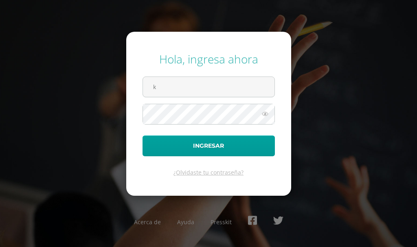
type input "krodriguez@osoriosandoval.edu.gt"
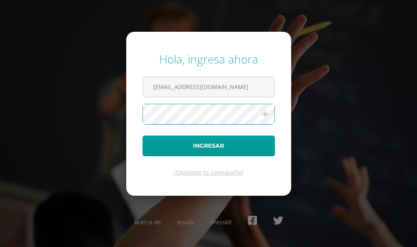
click at [143, 136] on button "Ingresar" at bounding box center [209, 146] width 132 height 21
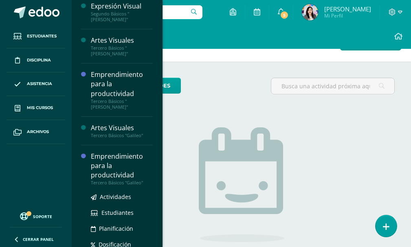
scroll to position [258, 0]
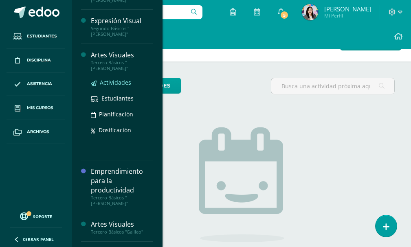
click at [112, 79] on span "Actividades" at bounding box center [115, 83] width 31 height 8
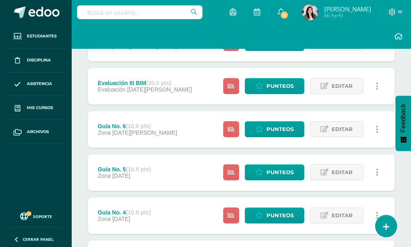
scroll to position [51, 0]
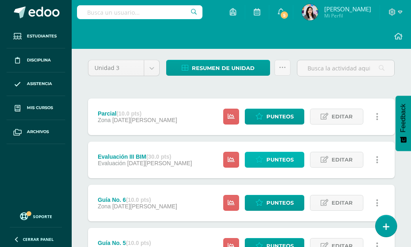
click at [261, 158] on icon at bounding box center [259, 159] width 8 height 7
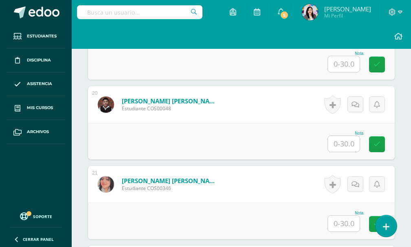
scroll to position [1746, 0]
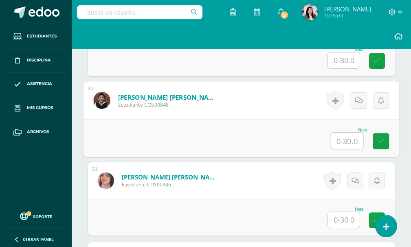
click at [334, 143] on input "text" at bounding box center [347, 141] width 33 height 16
type input "12"
click at [377, 136] on link at bounding box center [381, 141] width 16 height 16
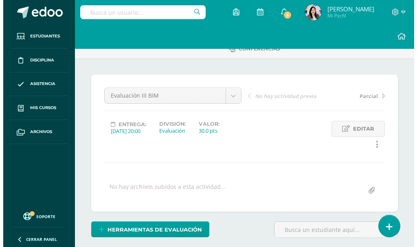
scroll to position [158, 0]
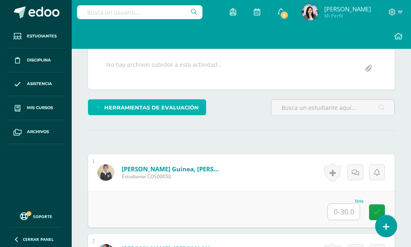
click at [196, 106] on span "Herramientas de evaluación" at bounding box center [151, 107] width 94 height 15
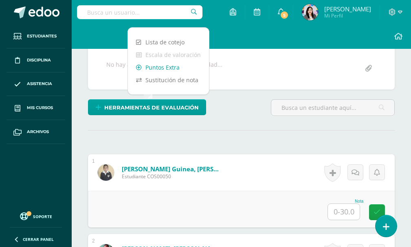
click at [171, 66] on link "Puntos Extra" at bounding box center [168, 67] width 81 height 13
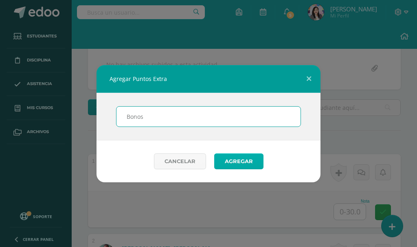
type input "Bonos"
click at [235, 166] on button "Agregar" at bounding box center [238, 162] width 49 height 16
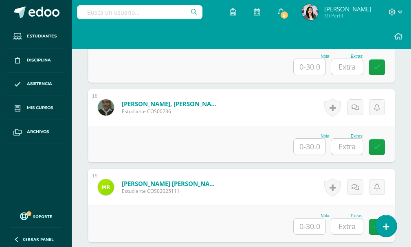
scroll to position [1735, 0]
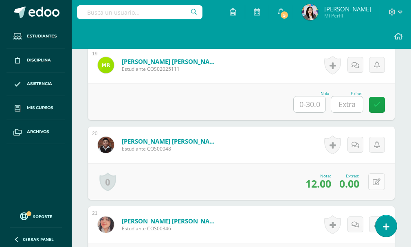
click at [371, 185] on button at bounding box center [376, 182] width 17 height 17
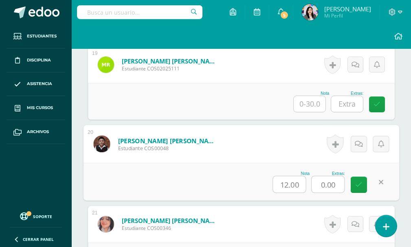
click at [338, 184] on input "0.00" at bounding box center [328, 184] width 33 height 16
type input "0"
type input "5"
click at [358, 186] on icon at bounding box center [358, 184] width 7 height 7
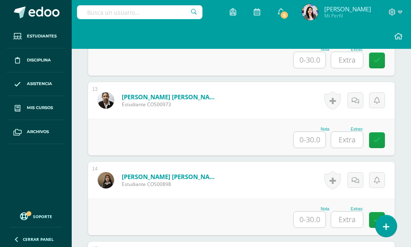
scroll to position [1206, 0]
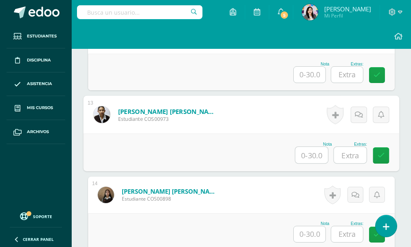
click at [317, 154] on input "text" at bounding box center [311, 155] width 33 height 16
type input "28"
click at [350, 160] on input "text" at bounding box center [350, 155] width 33 height 16
type input "5"
click at [378, 155] on icon at bounding box center [381, 155] width 7 height 7
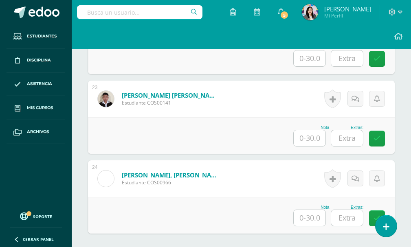
scroll to position [2100, 0]
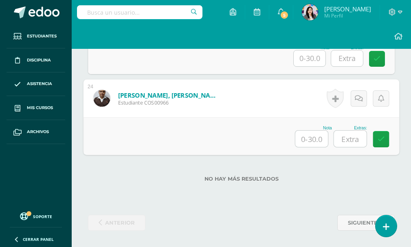
click at [319, 139] on input "text" at bounding box center [311, 139] width 33 height 16
type input "22"
click at [355, 143] on input "text" at bounding box center [350, 139] width 33 height 16
type input "5"
click at [381, 136] on icon at bounding box center [381, 139] width 7 height 7
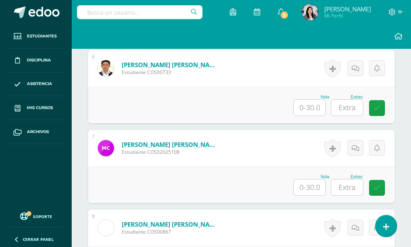
scroll to position [675, 0]
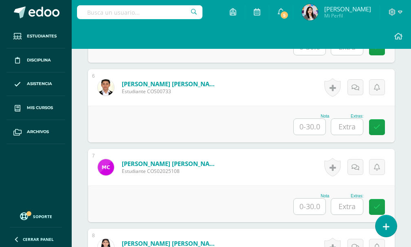
click at [314, 207] on input "text" at bounding box center [310, 207] width 32 height 16
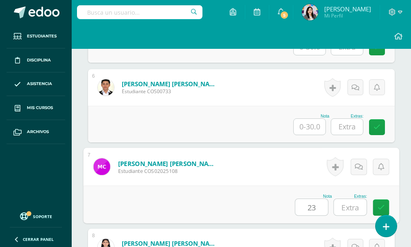
type input "23"
click at [344, 208] on input "text" at bounding box center [350, 207] width 33 height 16
type input "5"
drag, startPoint x: 377, startPoint y: 206, endPoint x: 366, endPoint y: 199, distance: 13.2
click at [376, 206] on link at bounding box center [381, 208] width 16 height 16
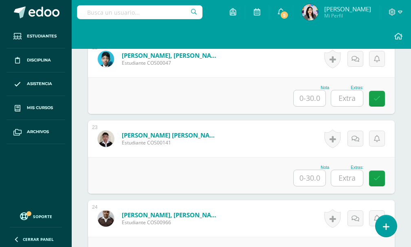
scroll to position [2060, 0]
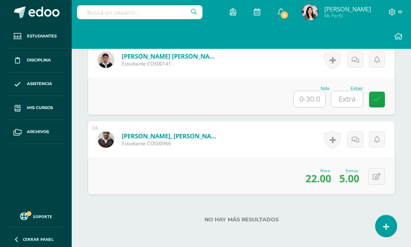
click at [304, 97] on input "text" at bounding box center [310, 99] width 32 height 16
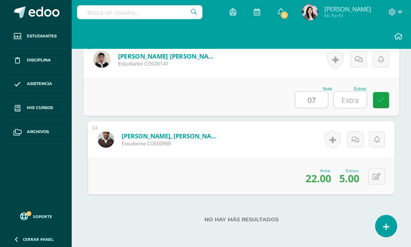
type input "07"
drag, startPoint x: 350, startPoint y: 98, endPoint x: 345, endPoint y: 97, distance: 5.0
click at [347, 98] on input "text" at bounding box center [350, 100] width 33 height 16
type input "5"
click at [381, 100] on icon at bounding box center [381, 100] width 7 height 7
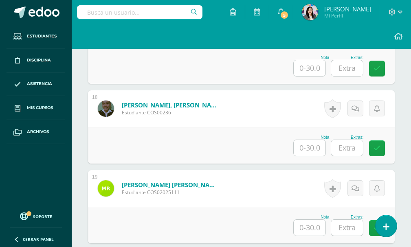
scroll to position [1571, 0]
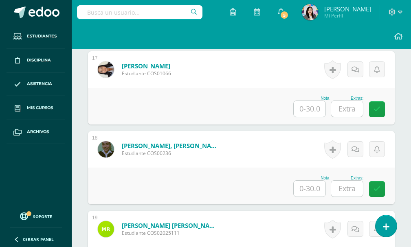
click at [311, 113] on input "text" at bounding box center [310, 109] width 32 height 16
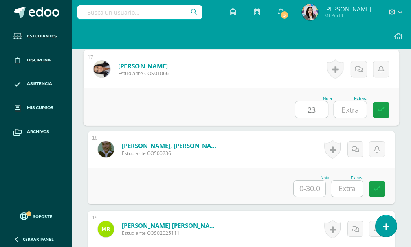
type input "23"
click at [344, 109] on input "text" at bounding box center [350, 109] width 33 height 16
type input "5"
click at [373, 110] on link at bounding box center [381, 110] width 16 height 16
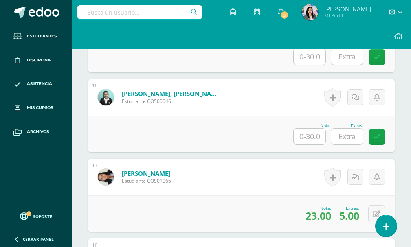
scroll to position [1449, 0]
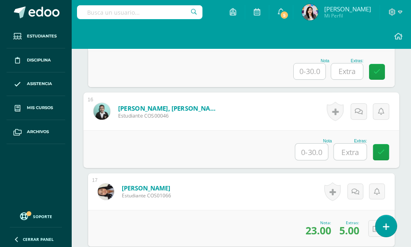
click at [317, 151] on input "text" at bounding box center [311, 152] width 33 height 16
type input "17"
click at [350, 151] on input "text" at bounding box center [350, 152] width 33 height 16
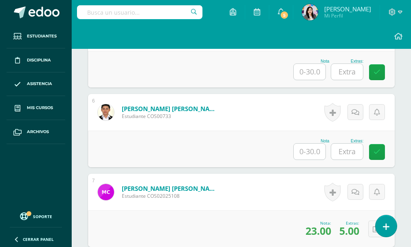
scroll to position [634, 0]
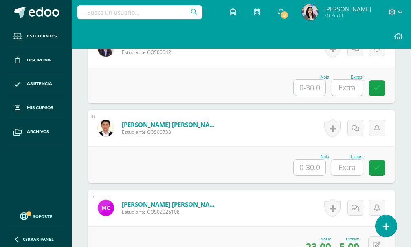
type input "5"
click at [317, 169] on input "text" at bounding box center [310, 168] width 32 height 16
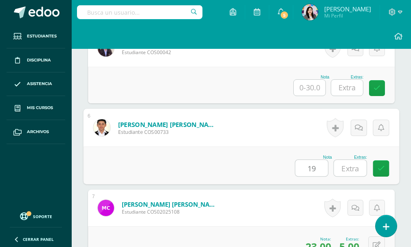
type input "19"
click at [356, 173] on input "text" at bounding box center [350, 168] width 33 height 16
type input "3"
click at [384, 170] on icon at bounding box center [381, 168] width 7 height 7
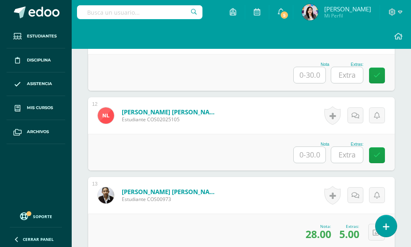
scroll to position [1123, 0]
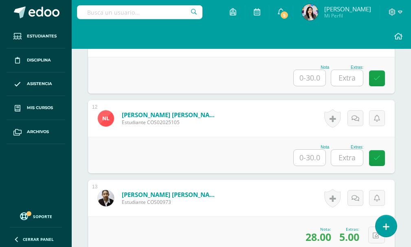
click at [321, 155] on input "text" at bounding box center [310, 158] width 32 height 16
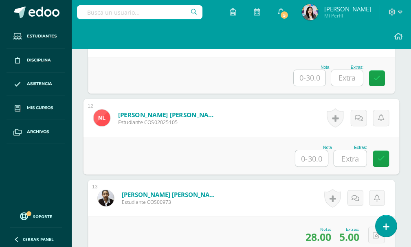
click at [318, 160] on input "text" at bounding box center [311, 158] width 33 height 16
type input "25"
click at [352, 162] on input "text" at bounding box center [350, 158] width 33 height 16
type input "5"
click at [385, 163] on link at bounding box center [381, 159] width 16 height 16
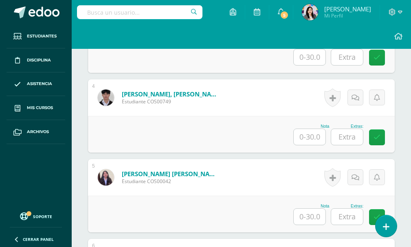
scroll to position [553, 0]
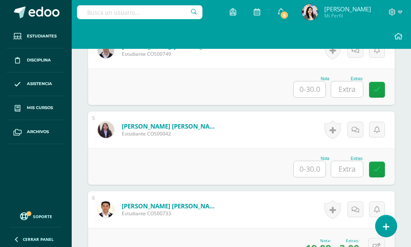
click at [314, 169] on input "text" at bounding box center [310, 169] width 32 height 16
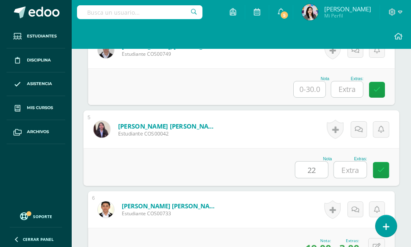
type input "22"
click at [357, 173] on input "text" at bounding box center [350, 170] width 33 height 16
type input "5"
click at [382, 169] on icon at bounding box center [381, 170] width 7 height 7
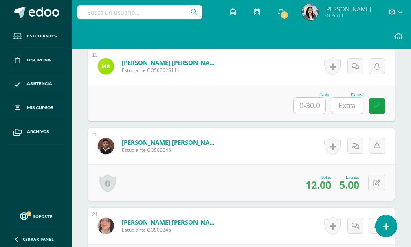
scroll to position [1815, 0]
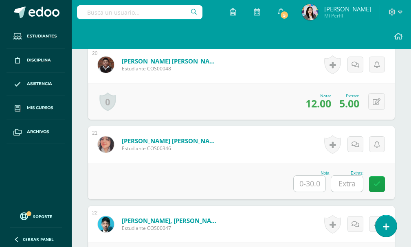
click at [310, 183] on input "text" at bounding box center [310, 184] width 32 height 16
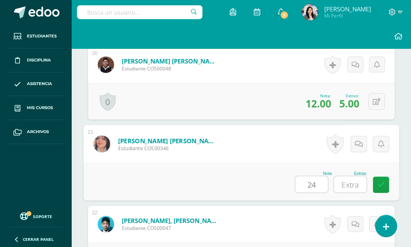
type input "24"
click at [348, 184] on input "text" at bounding box center [350, 184] width 33 height 16
type input "5"
click at [385, 184] on link at bounding box center [381, 185] width 16 height 16
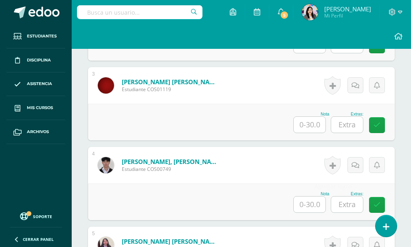
scroll to position [431, 0]
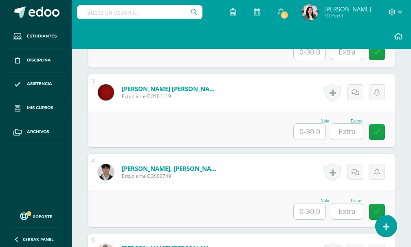
click at [306, 213] on input "text" at bounding box center [310, 212] width 32 height 16
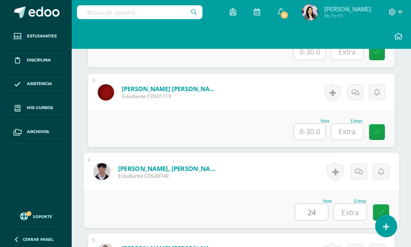
type input "24"
click at [358, 210] on input "text" at bounding box center [350, 212] width 33 height 16
type input "3"
click at [384, 206] on link at bounding box center [381, 212] width 16 height 16
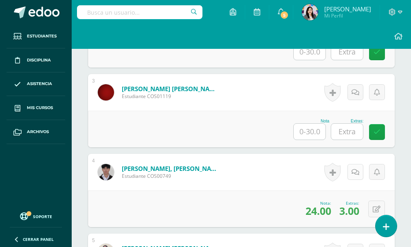
scroll to position [390, 0]
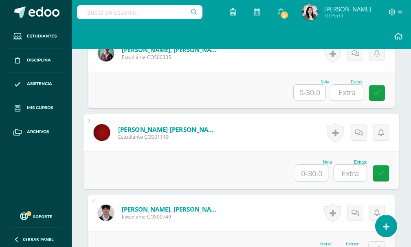
click at [321, 175] on input "text" at bounding box center [311, 173] width 33 height 16
type input "11"
click at [353, 174] on input "text" at bounding box center [350, 173] width 33 height 16
type input "3"
click at [379, 177] on link at bounding box center [381, 173] width 16 height 16
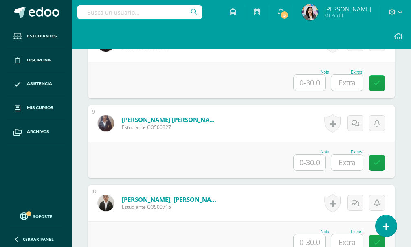
scroll to position [797, 0]
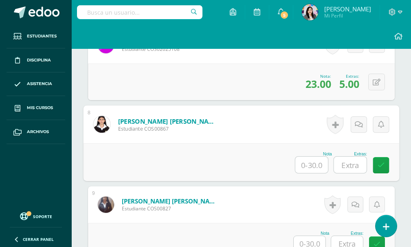
click at [312, 166] on input "text" at bounding box center [311, 165] width 33 height 16
type input "24"
click at [351, 170] on input "text" at bounding box center [350, 165] width 33 height 16
type input "5"
click at [379, 169] on link at bounding box center [381, 165] width 16 height 16
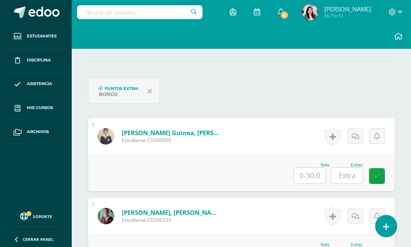
scroll to position [349, 0]
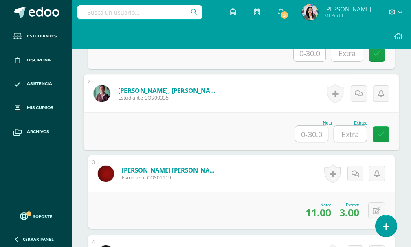
click at [317, 135] on input "text" at bounding box center [311, 134] width 33 height 16
type input "23"
click at [346, 137] on input "text" at bounding box center [350, 134] width 33 height 16
type input "5"
click at [384, 135] on icon at bounding box center [381, 134] width 7 height 7
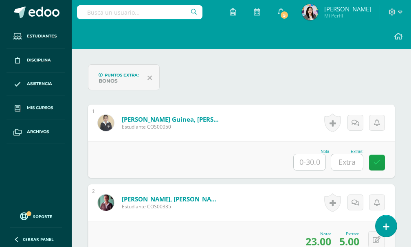
scroll to position [227, 0]
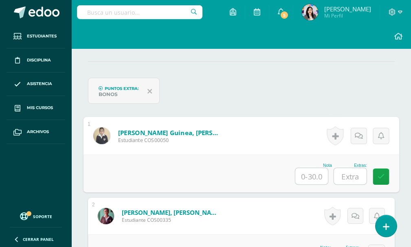
click at [318, 174] on input "text" at bounding box center [311, 176] width 33 height 16
type input "24"
click at [355, 176] on input "text" at bounding box center [350, 176] width 33 height 16
type input "5"
click at [382, 176] on icon at bounding box center [381, 176] width 7 height 7
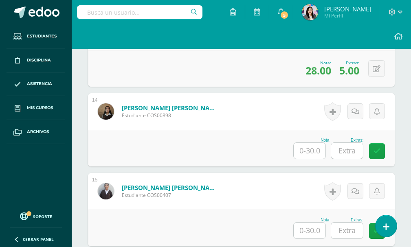
scroll to position [1286, 0]
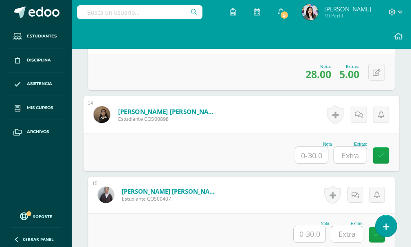
drag, startPoint x: 303, startPoint y: 148, endPoint x: 309, endPoint y: 150, distance: 6.8
click at [308, 150] on input "text" at bounding box center [311, 155] width 33 height 16
click at [309, 153] on input "text" at bounding box center [311, 155] width 33 height 16
type input "18"
click at [356, 159] on input "text" at bounding box center [350, 155] width 33 height 16
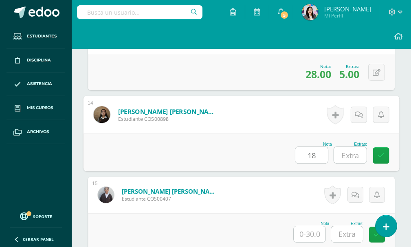
type input "5"
click at [382, 157] on icon at bounding box center [381, 155] width 7 height 7
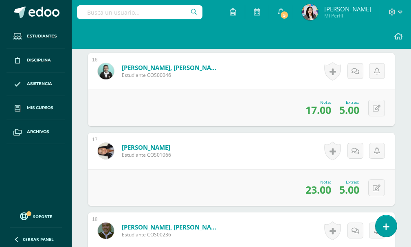
scroll to position [1571, 0]
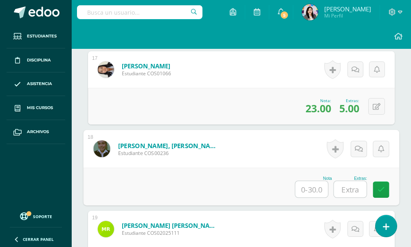
click at [312, 186] on input "text" at bounding box center [311, 189] width 33 height 16
type input "23"
click at [359, 191] on input "text" at bounding box center [350, 189] width 33 height 16
type input "5"
click at [379, 190] on icon at bounding box center [381, 189] width 7 height 7
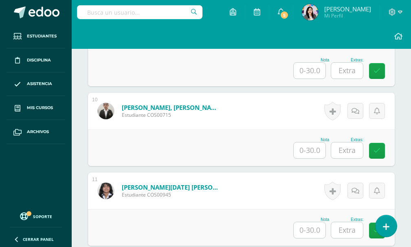
scroll to position [1041, 0]
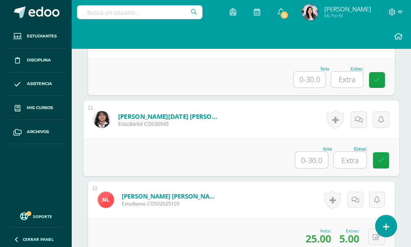
click at [318, 160] on input "text" at bounding box center [311, 160] width 33 height 16
type input "25"
click at [348, 163] on input "text" at bounding box center [350, 160] width 33 height 16
click at [362, 165] on input "text" at bounding box center [350, 160] width 33 height 16
type input "5"
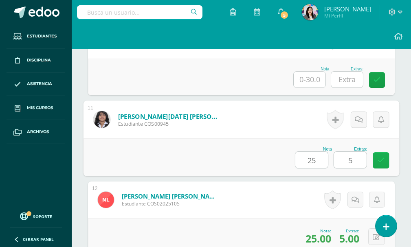
click at [378, 160] on icon at bounding box center [381, 160] width 7 height 7
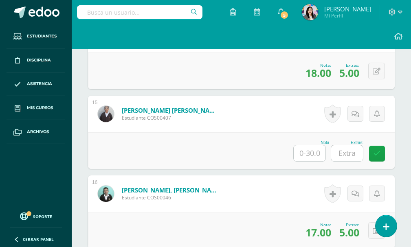
scroll to position [1367, 0]
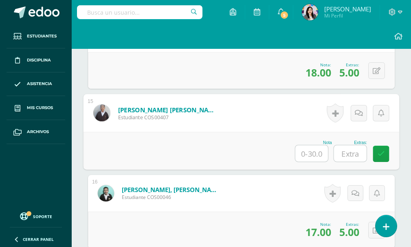
click at [316, 156] on input "text" at bounding box center [311, 153] width 33 height 16
type input "18"
click at [345, 154] on input "text" at bounding box center [350, 153] width 33 height 16
type input "5"
click at [376, 155] on link at bounding box center [381, 154] width 16 height 16
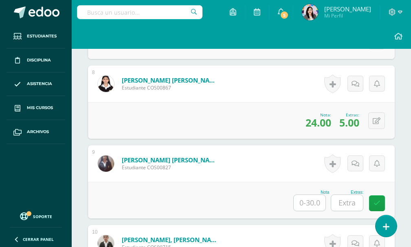
scroll to position [838, 0]
click at [310, 200] on input "text" at bounding box center [310, 203] width 32 height 16
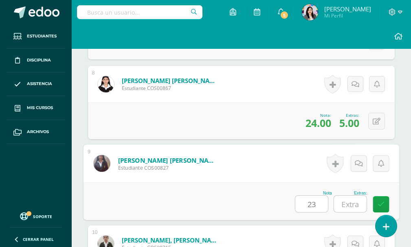
type input "23"
click at [339, 203] on input "text" at bounding box center [350, 204] width 33 height 16
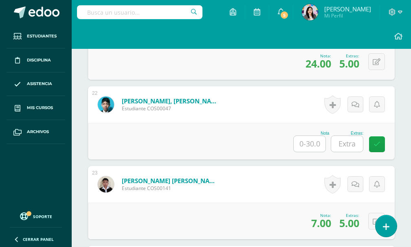
scroll to position [1937, 0]
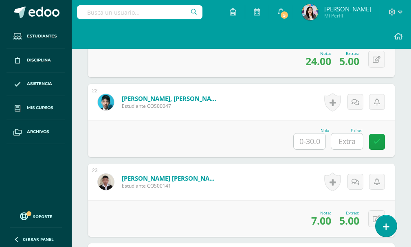
type input "5"
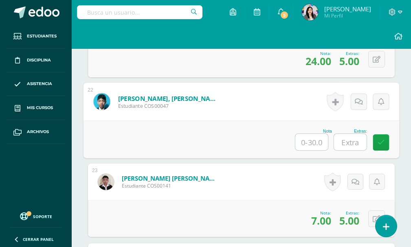
click at [315, 146] on input "text" at bounding box center [311, 142] width 33 height 16
type input "22"
click at [356, 146] on input "text" at bounding box center [350, 142] width 33 height 16
type input "5"
drag, startPoint x: 379, startPoint y: 144, endPoint x: 384, endPoint y: 145, distance: 5.4
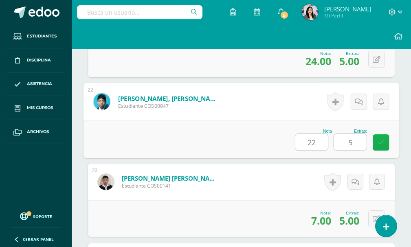
click at [382, 144] on icon at bounding box center [381, 142] width 7 height 7
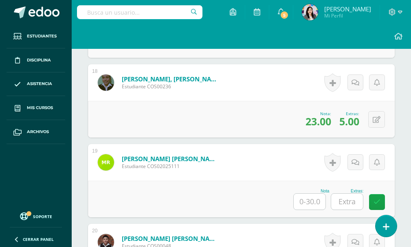
scroll to position [1652, 0]
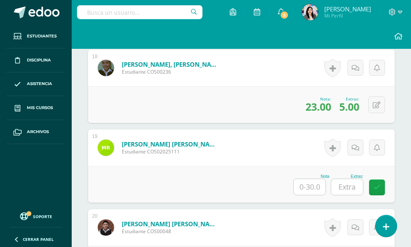
click at [308, 187] on input "text" at bounding box center [310, 187] width 32 height 16
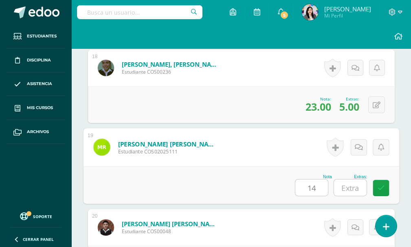
type input "14"
click at [344, 185] on input "text" at bounding box center [350, 188] width 33 height 16
type input "5"
drag, startPoint x: 379, startPoint y: 187, endPoint x: 315, endPoint y: 174, distance: 65.2
click at [375, 187] on link at bounding box center [381, 188] width 16 height 16
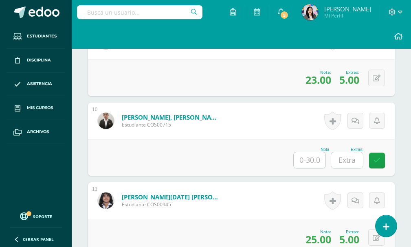
scroll to position [960, 0]
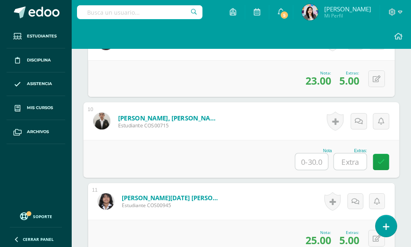
click at [314, 164] on input "text" at bounding box center [311, 162] width 33 height 16
type input "23"
click at [345, 165] on input "text" at bounding box center [350, 162] width 33 height 16
type input "5"
click at [380, 165] on icon at bounding box center [381, 161] width 7 height 7
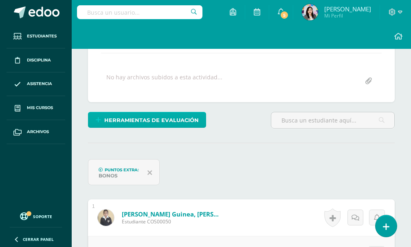
scroll to position [23, 0]
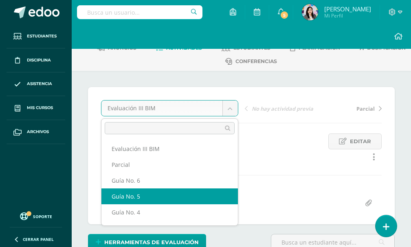
scroll to position [46, 0]
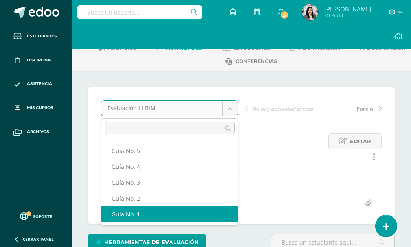
select select "/dashboard/teacher/grade-activity/120312/"
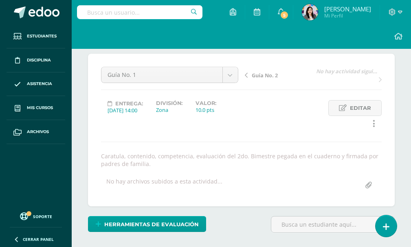
scroll to position [6, 0]
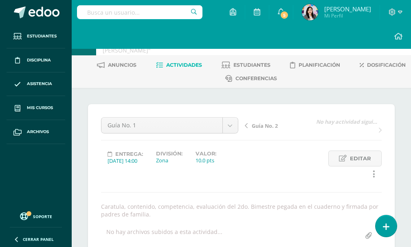
click at [249, 127] on link "Guía No. 2" at bounding box center [279, 125] width 68 height 8
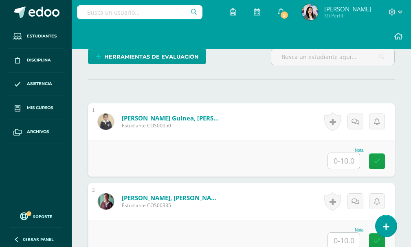
scroll to position [216, 0]
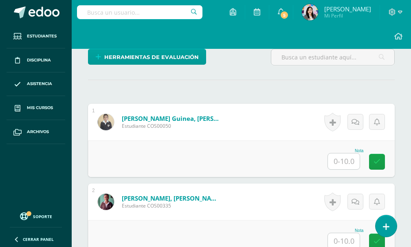
click at [331, 166] on input "text" at bounding box center [344, 162] width 32 height 16
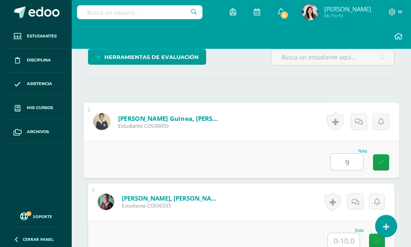
type input "9"
click at [342, 241] on input "text" at bounding box center [344, 241] width 32 height 16
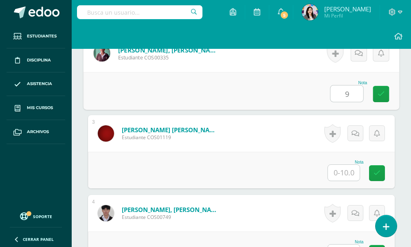
scroll to position [379, 0]
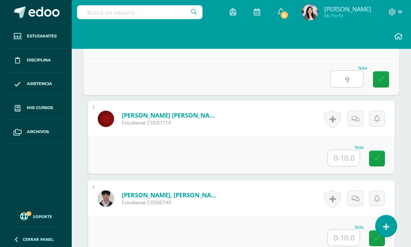
type input "9"
click at [342, 161] on input "text" at bounding box center [344, 158] width 32 height 16
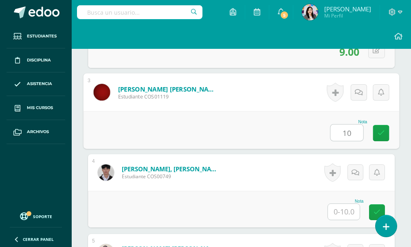
scroll to position [461, 0]
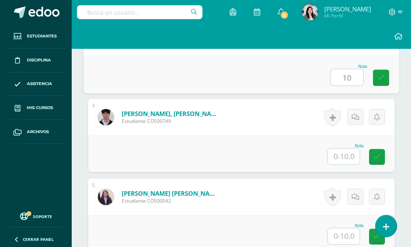
type input "10"
click at [336, 157] on input "text" at bounding box center [344, 157] width 32 height 16
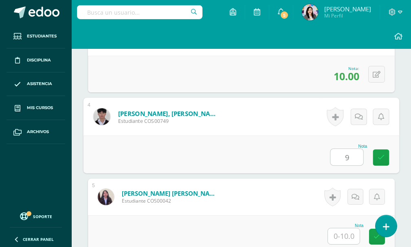
scroll to position [501, 0]
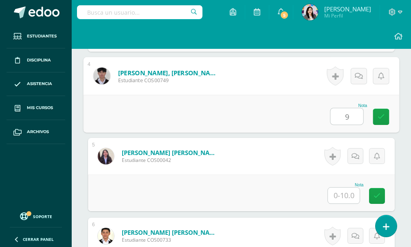
type input "9"
click at [333, 195] on input "text" at bounding box center [344, 196] width 32 height 16
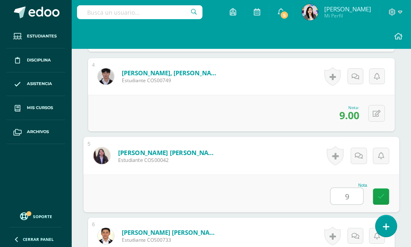
scroll to position [583, 0]
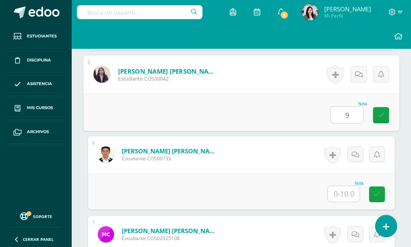
type input "9"
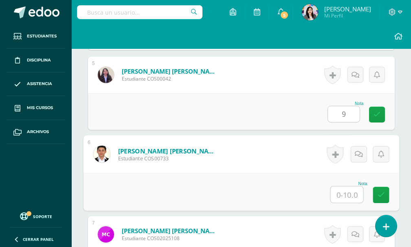
click at [336, 192] on input "text" at bounding box center [347, 195] width 33 height 16
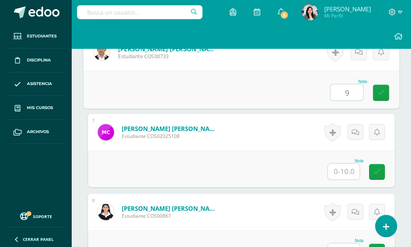
scroll to position [705, 0]
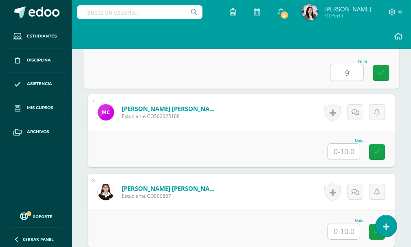
type input "9"
click at [340, 156] on input "text" at bounding box center [344, 152] width 32 height 16
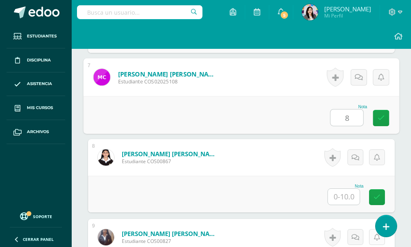
scroll to position [786, 0]
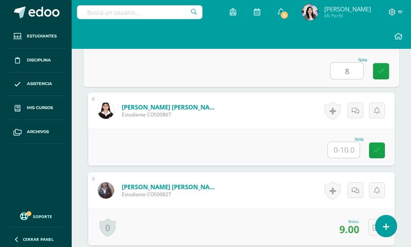
type input "8"
click at [348, 154] on input "text" at bounding box center [344, 150] width 32 height 16
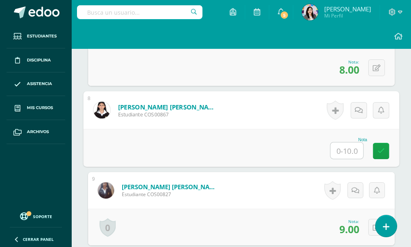
type input "9"
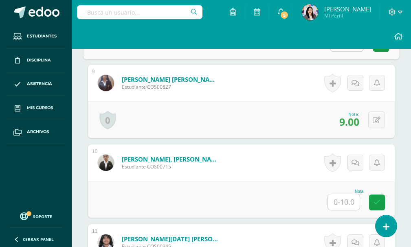
scroll to position [909, 0]
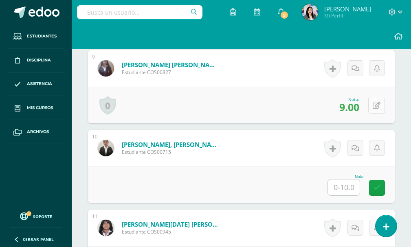
type input "10"
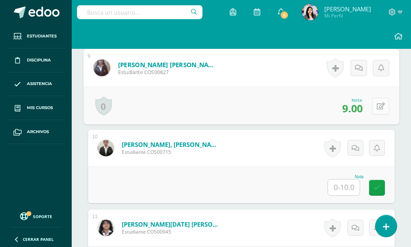
click at [378, 105] on icon at bounding box center [381, 106] width 8 height 7
type input "10"
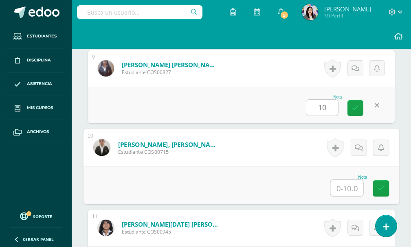
click at [351, 189] on input "text" at bounding box center [347, 188] width 33 height 16
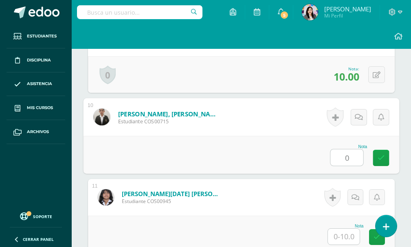
scroll to position [990, 0]
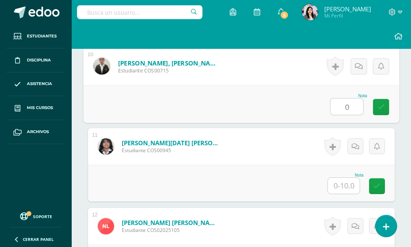
type input "0"
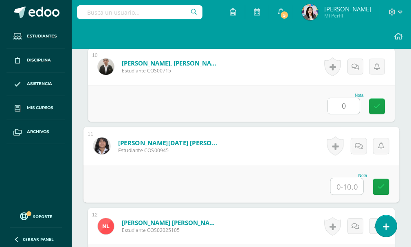
click at [340, 190] on input "text" at bounding box center [347, 186] width 33 height 16
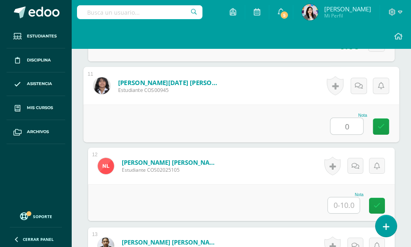
scroll to position [1072, 0]
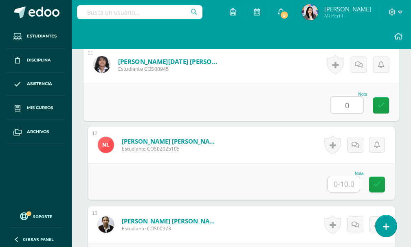
type input "0"
click at [346, 185] on input "text" at bounding box center [344, 184] width 32 height 16
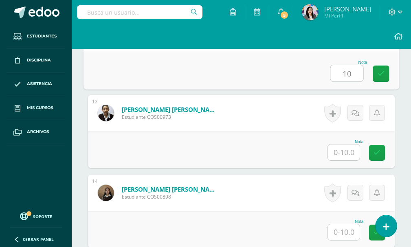
scroll to position [1194, 0]
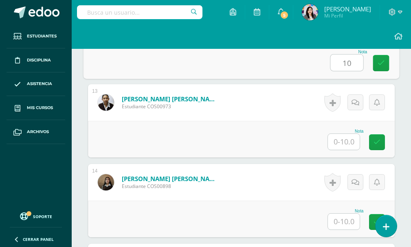
type input "10"
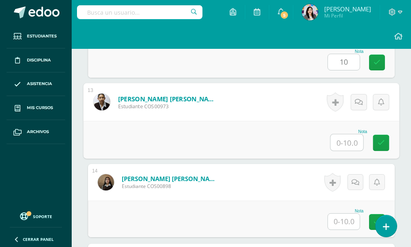
click at [346, 134] on input "text" at bounding box center [347, 142] width 33 height 16
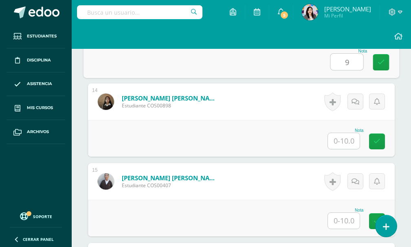
scroll to position [1275, 0]
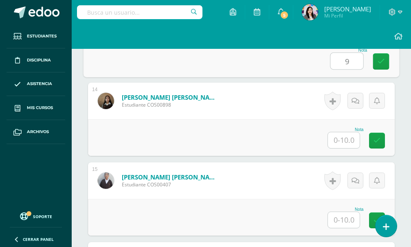
type input "9"
click at [345, 136] on input "text" at bounding box center [344, 140] width 32 height 16
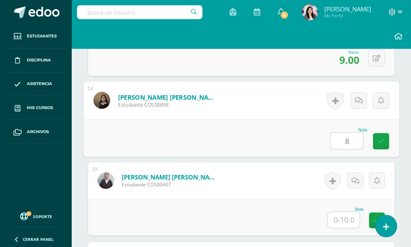
scroll to position [1357, 0]
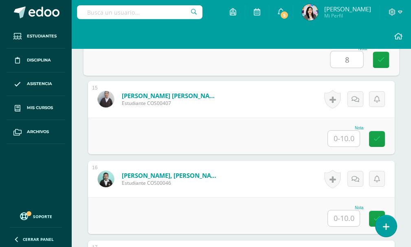
type input "8"
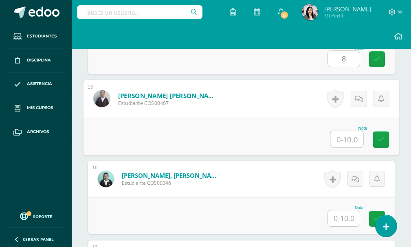
click at [345, 145] on input "text" at bounding box center [347, 139] width 33 height 16
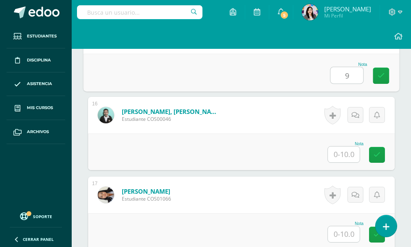
scroll to position [1438, 0]
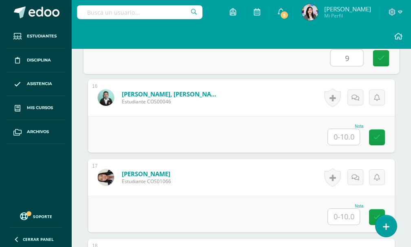
type input "9"
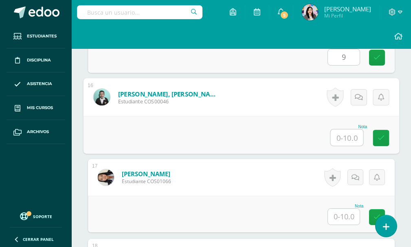
click at [347, 141] on input "text" at bounding box center [347, 138] width 33 height 16
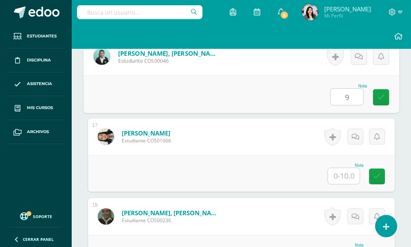
type input "9"
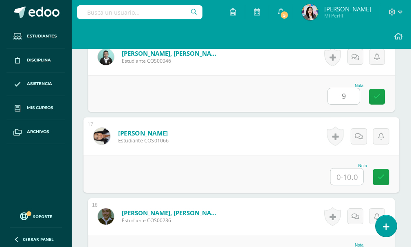
click at [343, 171] on input "text" at bounding box center [347, 177] width 33 height 16
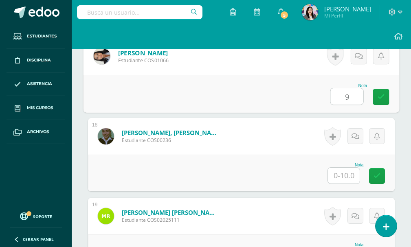
scroll to position [1560, 0]
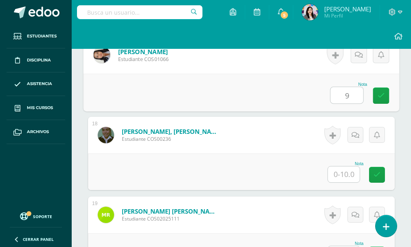
type input "9"
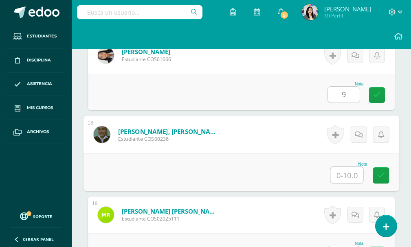
click at [343, 171] on input "text" at bounding box center [347, 175] width 33 height 16
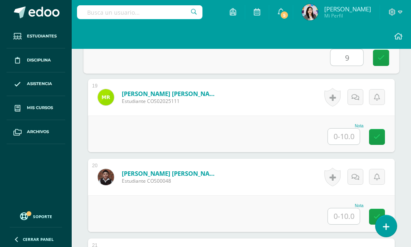
scroll to position [1683, 0]
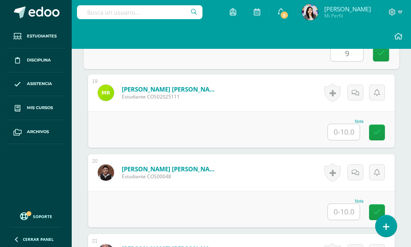
type input "9"
click at [347, 137] on input "text" at bounding box center [344, 132] width 32 height 16
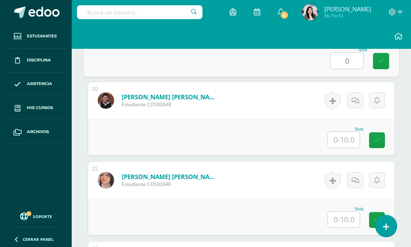
scroll to position [1764, 0]
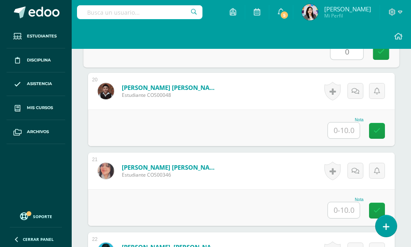
type input "0"
click at [348, 136] on input "text" at bounding box center [344, 131] width 32 height 16
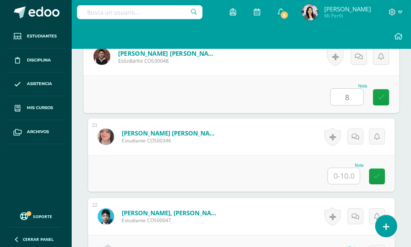
scroll to position [1845, 0]
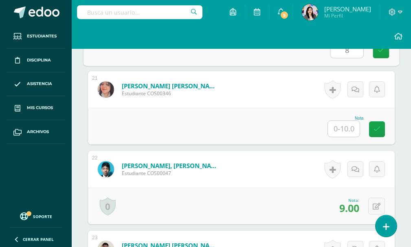
type input "8"
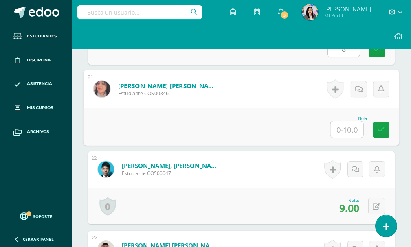
click at [345, 131] on input "text" at bounding box center [347, 129] width 33 height 16
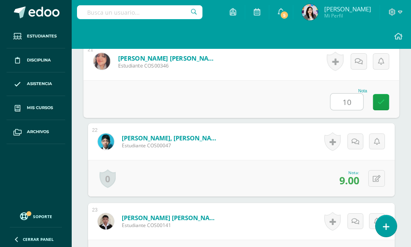
scroll to position [1927, 0]
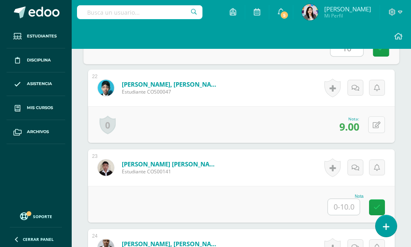
type input "10"
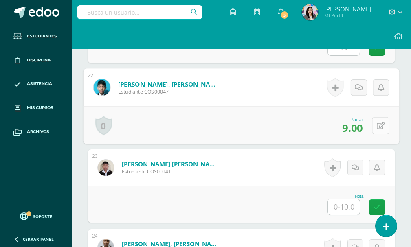
click at [376, 127] on button at bounding box center [380, 125] width 17 height 17
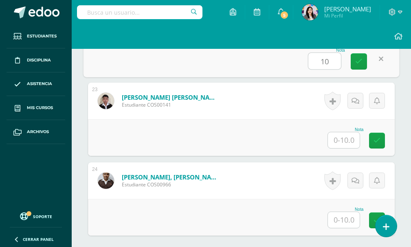
scroll to position [2008, 0]
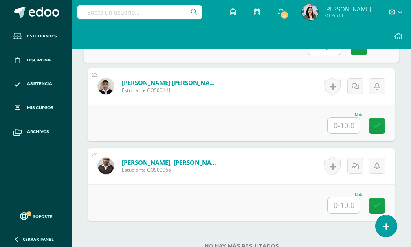
type input "10"
click at [355, 126] on input "text" at bounding box center [344, 126] width 32 height 16
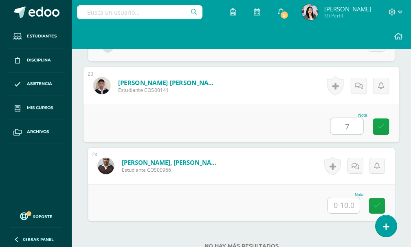
type input "7"
click at [347, 201] on input "text" at bounding box center [344, 206] width 32 height 16
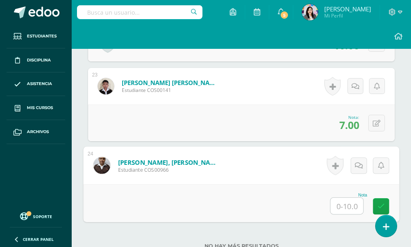
type input "6"
click at [380, 202] on link at bounding box center [381, 206] width 16 height 16
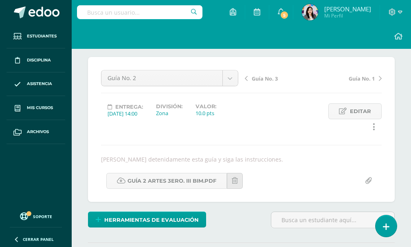
scroll to position [0, 0]
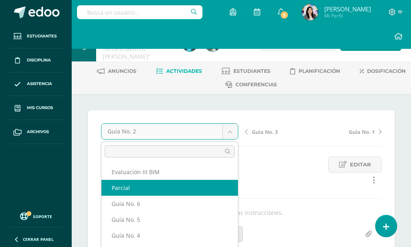
select select "/dashboard/teacher/grade-activity/122276/"
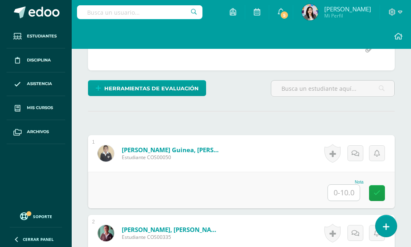
scroll to position [192, 0]
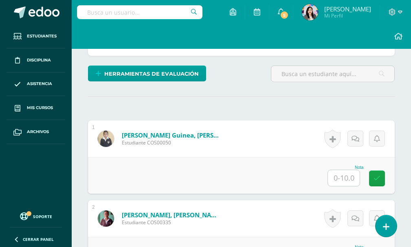
click at [340, 182] on input "text" at bounding box center [344, 178] width 32 height 16
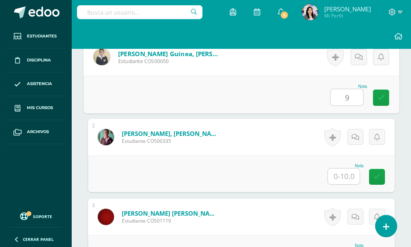
type input "9"
click at [341, 182] on input "text" at bounding box center [344, 176] width 32 height 16
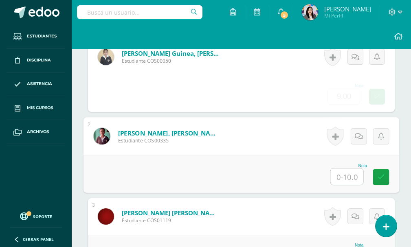
type input "0"
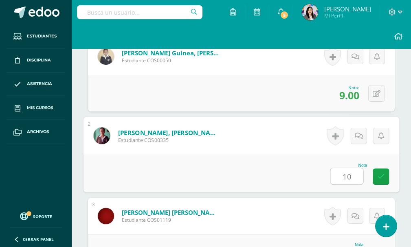
type input "1"
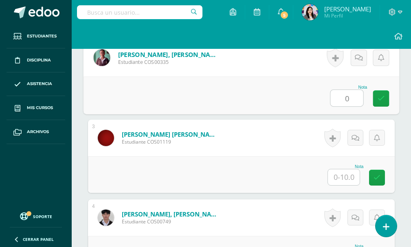
scroll to position [356, 0]
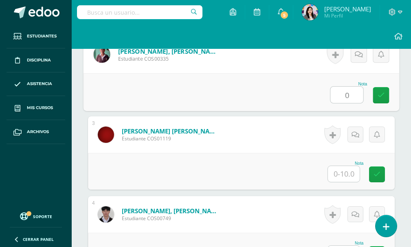
type input "0"
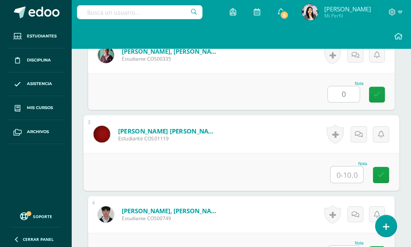
click at [341, 172] on input "text" at bounding box center [347, 175] width 33 height 16
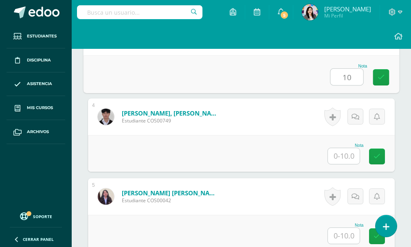
scroll to position [478, 0]
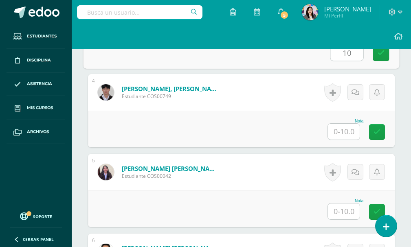
type input "10"
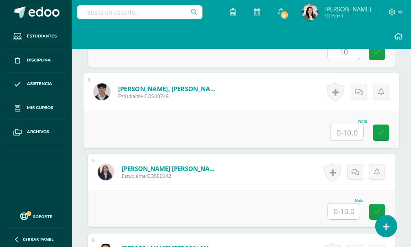
click at [340, 135] on input "text" at bounding box center [347, 132] width 33 height 16
type input "10"
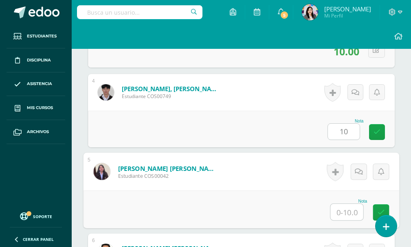
click at [343, 207] on input "text" at bounding box center [347, 212] width 33 height 16
type input "10"
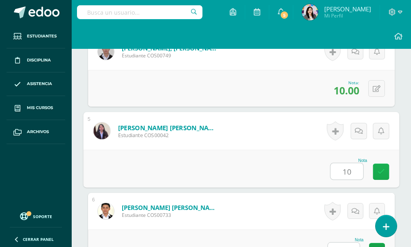
click at [385, 175] on link at bounding box center [381, 172] width 16 height 16
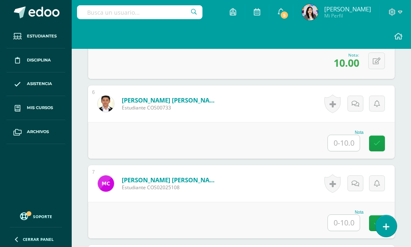
scroll to position [641, 0]
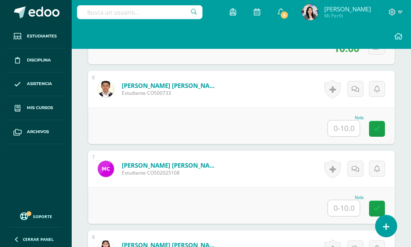
click at [342, 132] on input "text" at bounding box center [344, 129] width 32 height 16
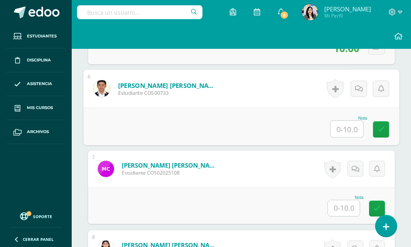
type input "9"
click at [380, 129] on icon at bounding box center [381, 129] width 7 height 7
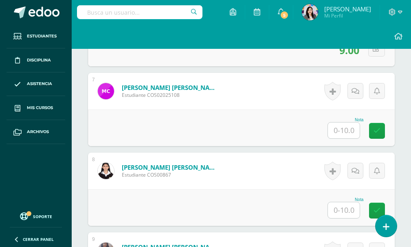
scroll to position [722, 0]
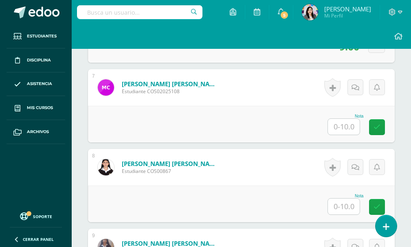
click at [345, 132] on input "text" at bounding box center [344, 127] width 32 height 16
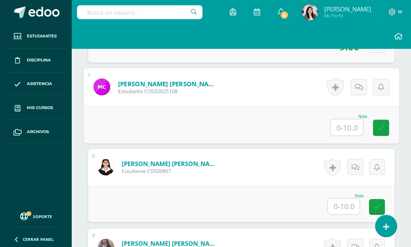
type input "9"
click at [379, 126] on icon at bounding box center [381, 127] width 7 height 7
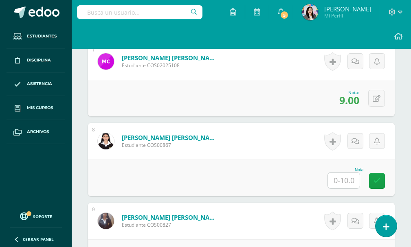
scroll to position [763, 0]
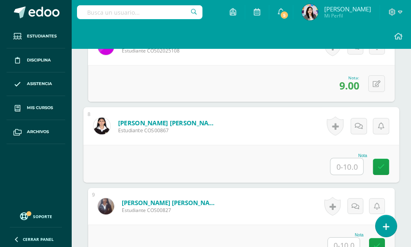
click at [350, 167] on input "text" at bounding box center [347, 166] width 33 height 16
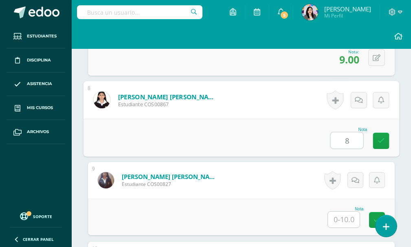
scroll to position [804, 0]
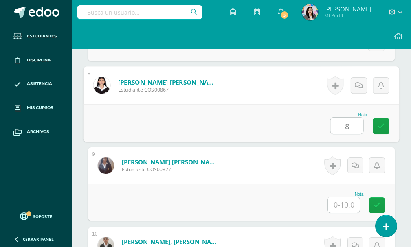
type input "8"
click at [346, 200] on input "text" at bounding box center [344, 205] width 32 height 16
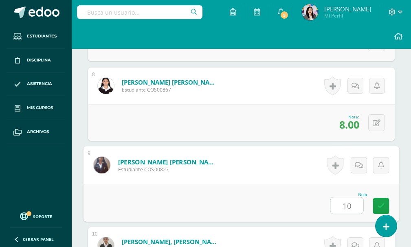
scroll to position [885, 0]
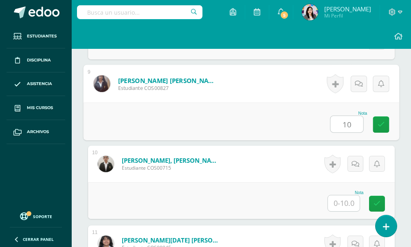
type input "10"
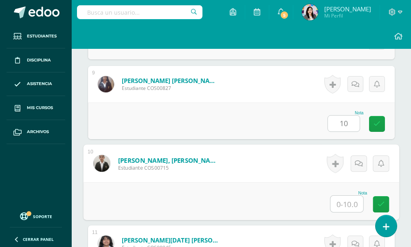
click at [342, 200] on input "text" at bounding box center [347, 204] width 33 height 16
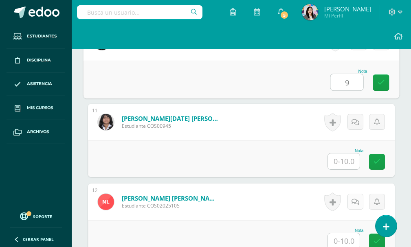
scroll to position [1007, 0]
type input "9"
click at [346, 166] on input "text" at bounding box center [344, 161] width 32 height 16
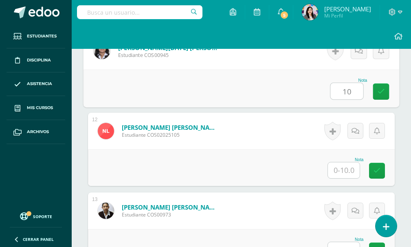
scroll to position [1089, 0]
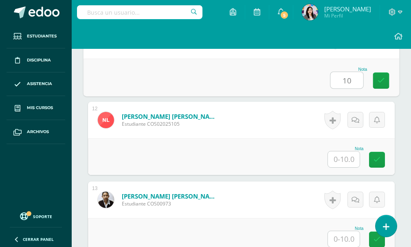
type input "10"
click at [347, 163] on input "text" at bounding box center [344, 160] width 32 height 16
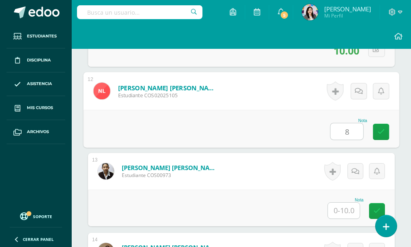
scroll to position [1170, 0]
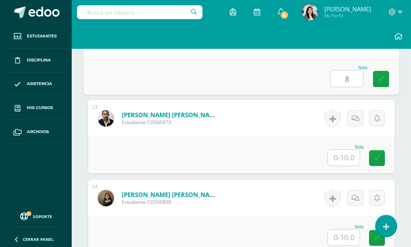
type input "8"
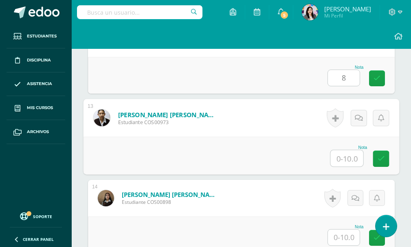
click at [348, 161] on input "text" at bounding box center [347, 158] width 33 height 16
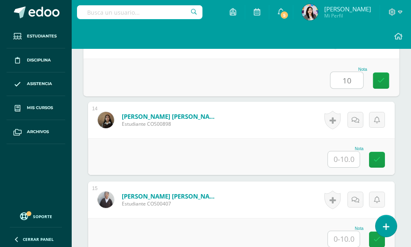
scroll to position [1252, 0]
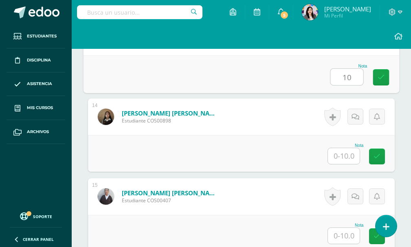
type input "10"
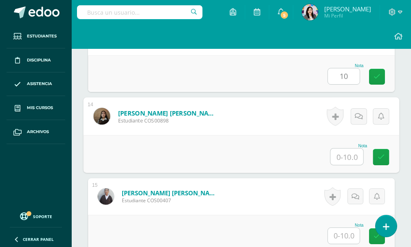
click at [347, 161] on input "text" at bounding box center [347, 157] width 33 height 16
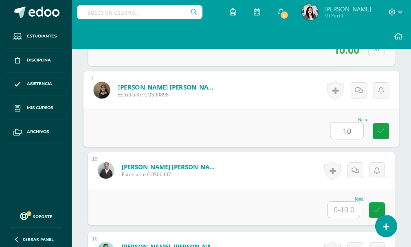
scroll to position [1292, 0]
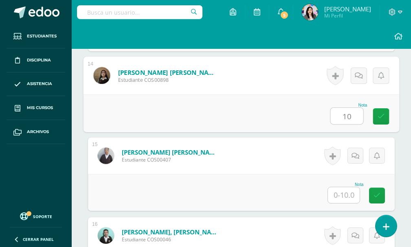
type input "10"
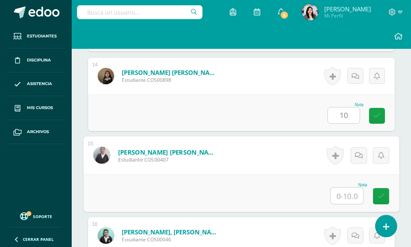
click at [340, 198] on input "text" at bounding box center [347, 196] width 33 height 16
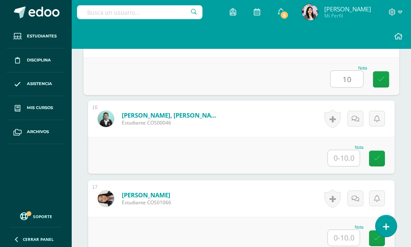
scroll to position [1415, 0]
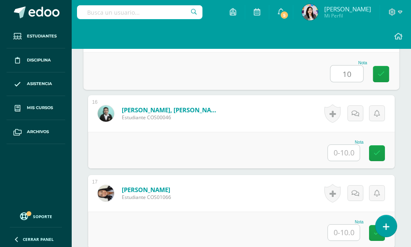
type input "10"
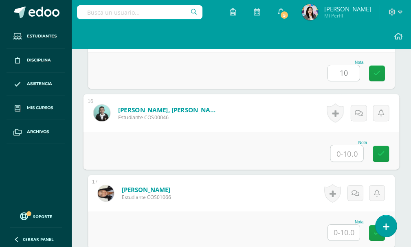
click at [355, 152] on input "text" at bounding box center [347, 153] width 33 height 16
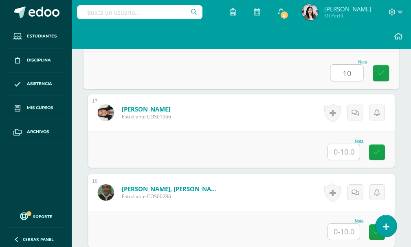
scroll to position [1496, 0]
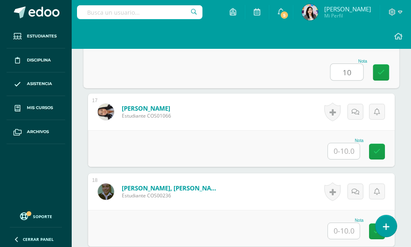
type input "10"
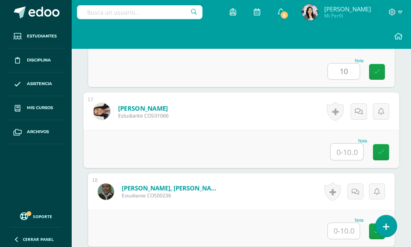
click at [349, 154] on input "text" at bounding box center [347, 152] width 33 height 16
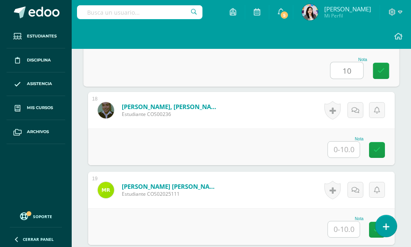
type input "10"
click at [351, 148] on input "text" at bounding box center [344, 150] width 32 height 16
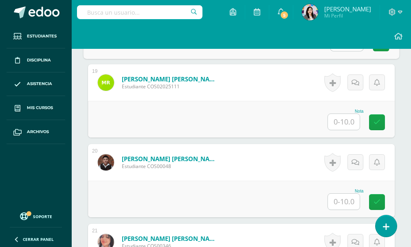
scroll to position [1700, 0]
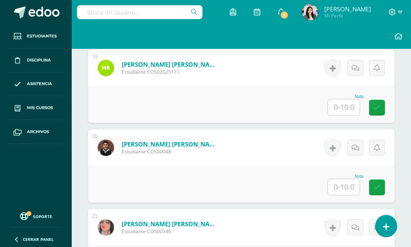
type input "10"
click at [346, 110] on input "text" at bounding box center [344, 107] width 32 height 16
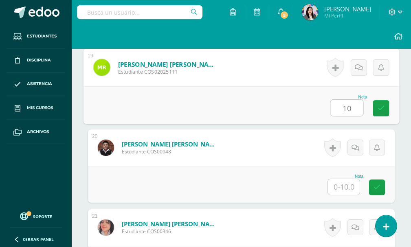
type input "10"
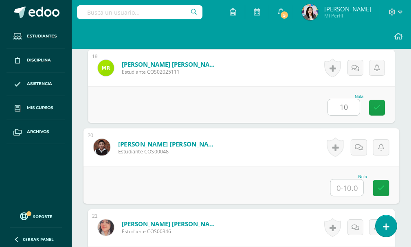
click at [341, 183] on input "text" at bounding box center [347, 188] width 33 height 16
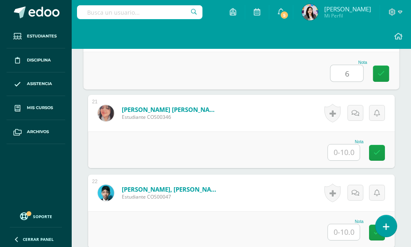
scroll to position [1822, 0]
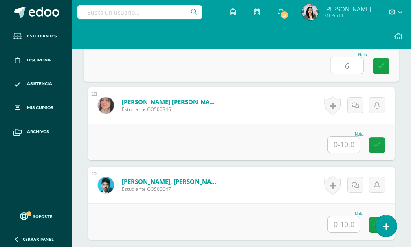
type input "6"
click at [345, 149] on input "text" at bounding box center [344, 145] width 32 height 16
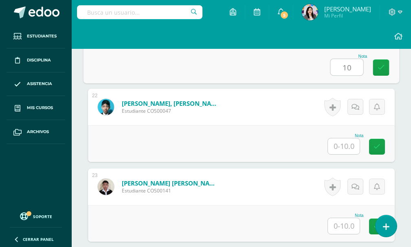
scroll to position [1903, 0]
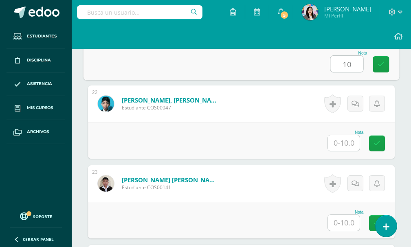
type input "10"
click at [352, 147] on input "text" at bounding box center [344, 143] width 32 height 16
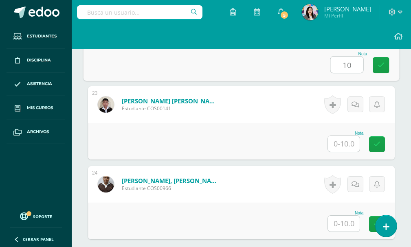
scroll to position [1985, 0]
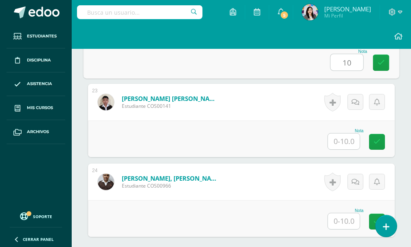
type input "10"
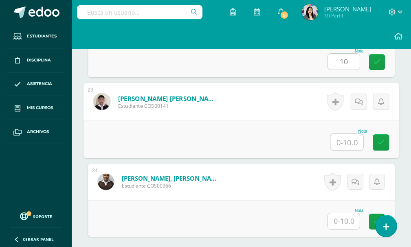
click at [349, 146] on input "text" at bounding box center [347, 142] width 33 height 16
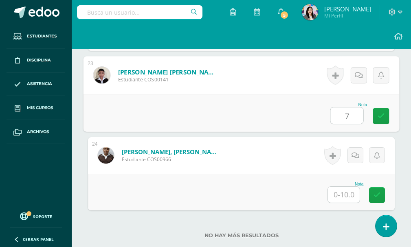
scroll to position [2066, 0]
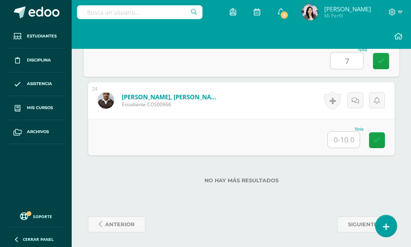
type input "7"
click at [348, 143] on input "text" at bounding box center [344, 140] width 32 height 16
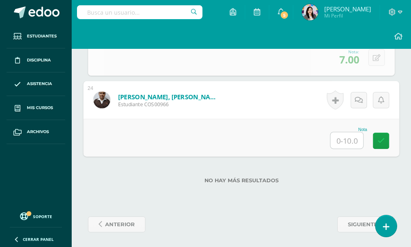
type input "7"
click at [383, 140] on icon at bounding box center [381, 140] width 7 height 7
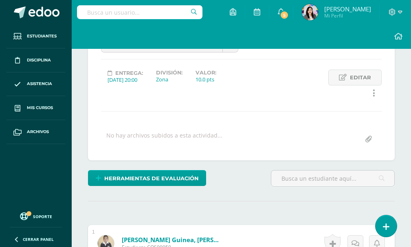
scroll to position [0, 0]
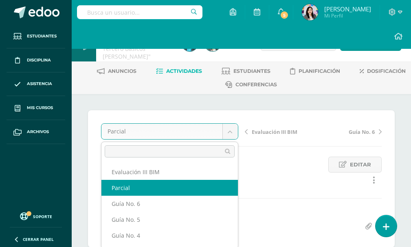
drag, startPoint x: 232, startPoint y: 134, endPoint x: 217, endPoint y: 153, distance: 23.5
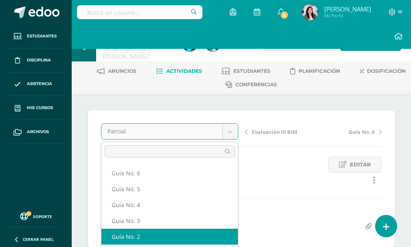
scroll to position [46, 0]
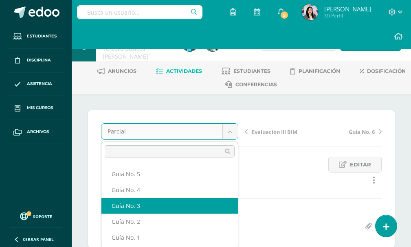
select select "/dashboard/teacher/grade-activity/120667/"
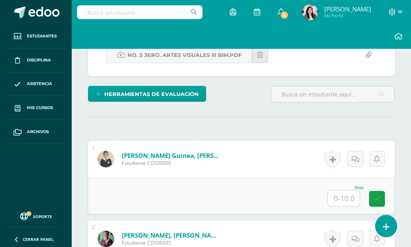
scroll to position [276, 0]
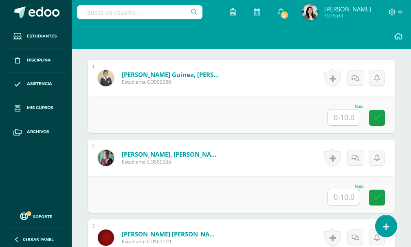
click at [349, 119] on input "text" at bounding box center [344, 118] width 32 height 16
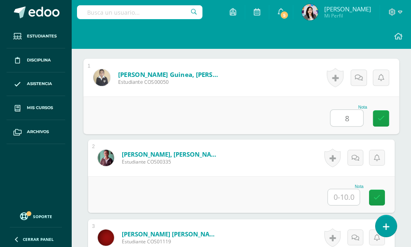
scroll to position [276, 0]
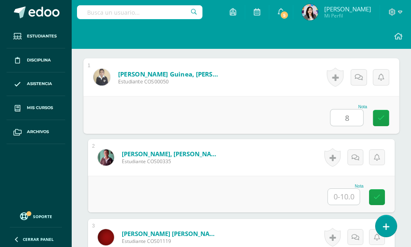
type input "8"
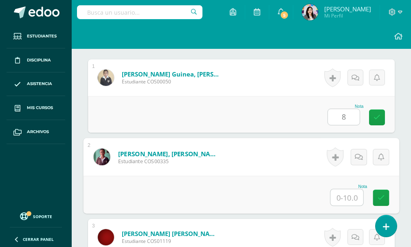
click at [337, 196] on input "text" at bounding box center [347, 197] width 33 height 16
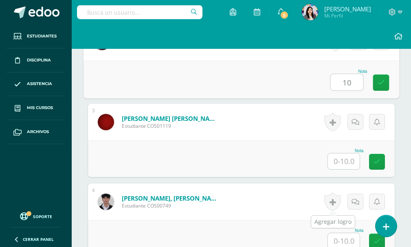
scroll to position [384, 0]
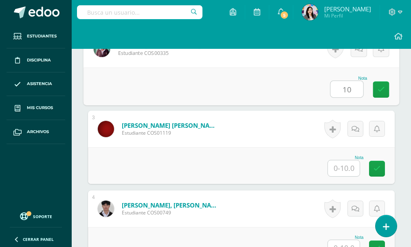
type input "10"
click at [341, 169] on input "text" at bounding box center [344, 168] width 32 height 16
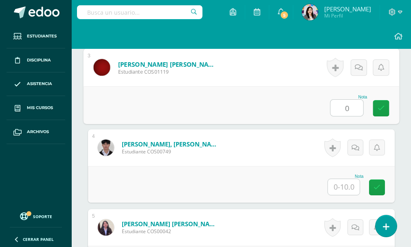
scroll to position [466, 0]
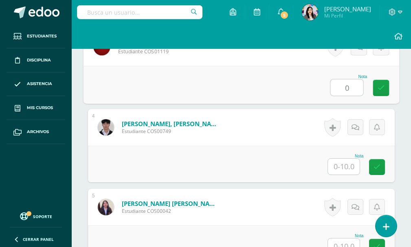
type input "0"
click at [341, 173] on input "text" at bounding box center [344, 167] width 32 height 16
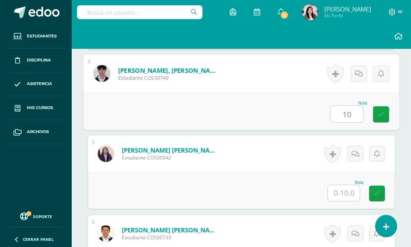
scroll to position [588, 0]
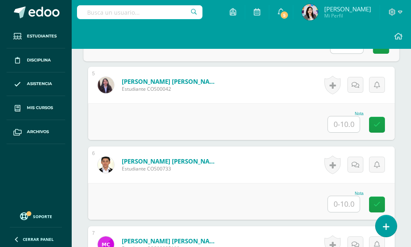
type input "10"
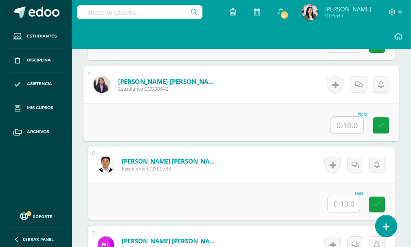
click at [346, 127] on input "text" at bounding box center [347, 125] width 33 height 16
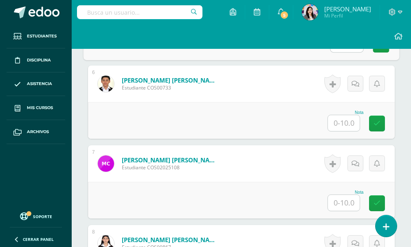
scroll to position [670, 0]
type input "10"
click at [348, 125] on input "text" at bounding box center [344, 123] width 32 height 16
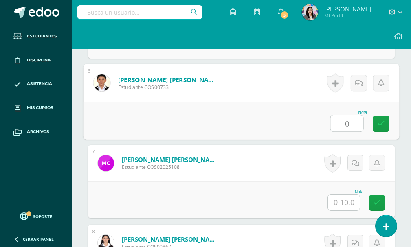
type input "0"
click at [348, 198] on input "text" at bounding box center [344, 203] width 32 height 16
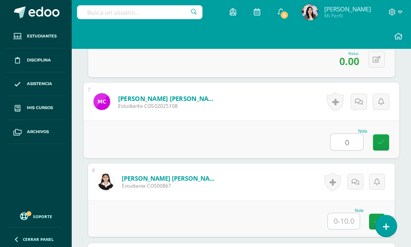
scroll to position [751, 0]
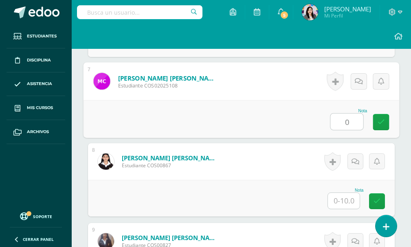
type input "0"
click at [348, 198] on input "text" at bounding box center [344, 201] width 32 height 16
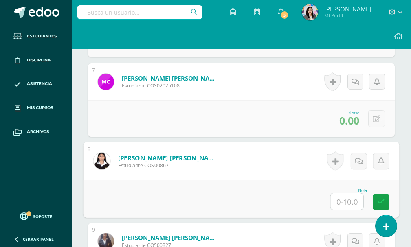
type input "6"
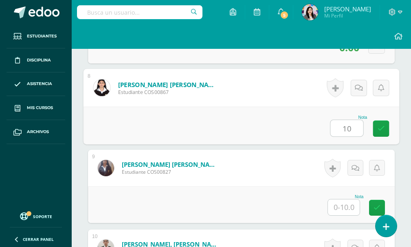
scroll to position [832, 0]
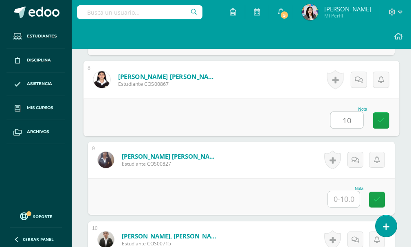
type input "10"
click at [348, 198] on input "text" at bounding box center [344, 199] width 32 height 16
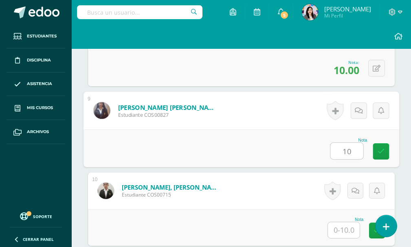
scroll to position [914, 0]
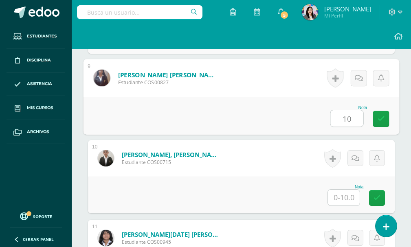
type input "10"
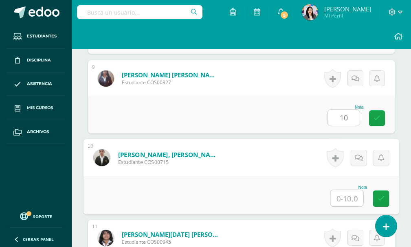
click at [351, 193] on input "text" at bounding box center [347, 198] width 33 height 16
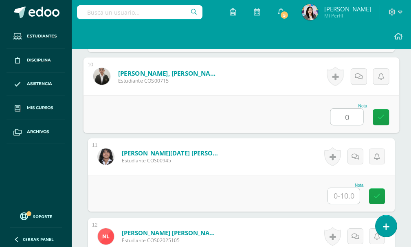
type input "0"
click at [350, 193] on input "text" at bounding box center [344, 196] width 32 height 16
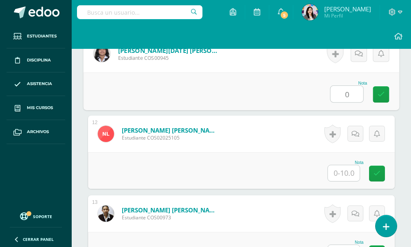
scroll to position [1118, 0]
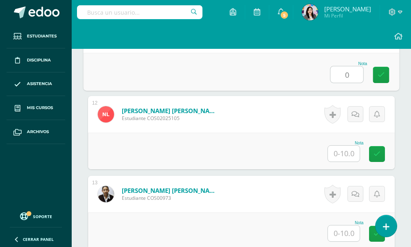
type input "0"
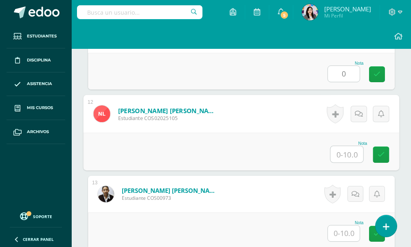
click at [349, 157] on input "text" at bounding box center [347, 154] width 33 height 16
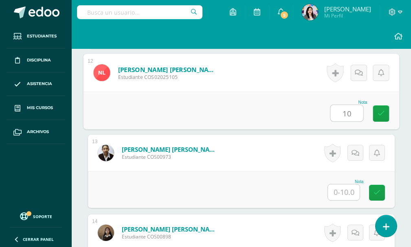
scroll to position [1199, 0]
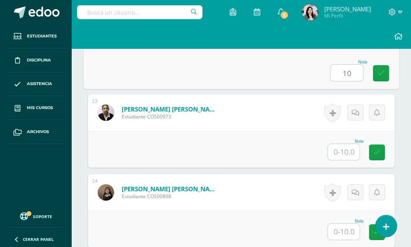
type input "10"
click at [347, 157] on input "text" at bounding box center [344, 152] width 32 height 16
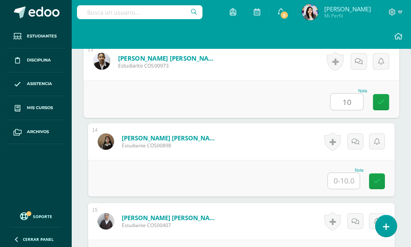
scroll to position [1321, 0]
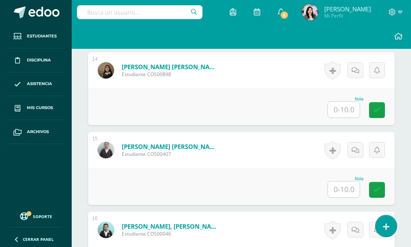
type input "10"
click at [352, 110] on input "text" at bounding box center [344, 110] width 32 height 16
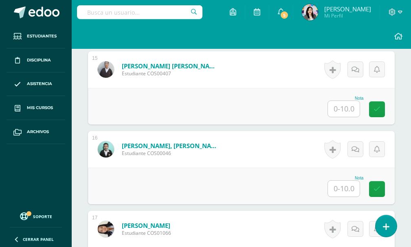
scroll to position [1403, 0]
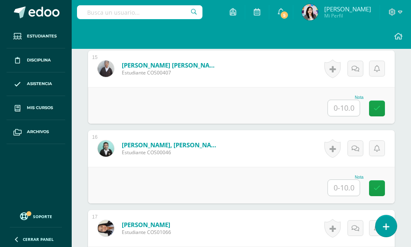
type input "8"
click at [347, 114] on input "text" at bounding box center [344, 108] width 32 height 16
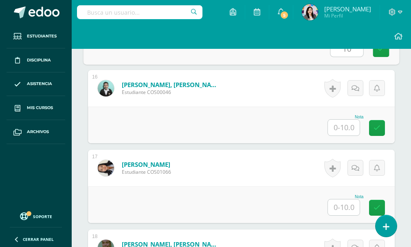
scroll to position [1484, 0]
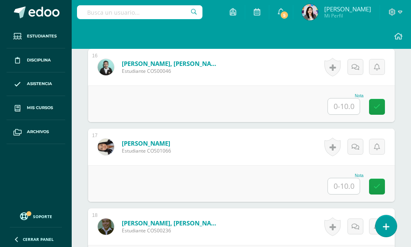
type input "10"
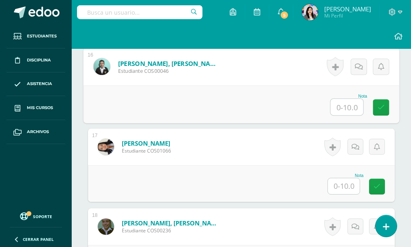
click at [351, 112] on input "text" at bounding box center [347, 107] width 33 height 16
type input "9"
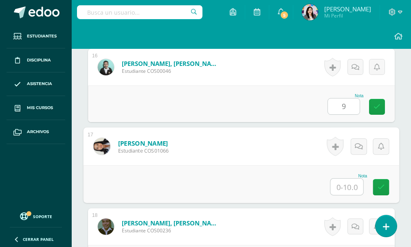
click at [343, 183] on input "text" at bounding box center [347, 187] width 33 height 16
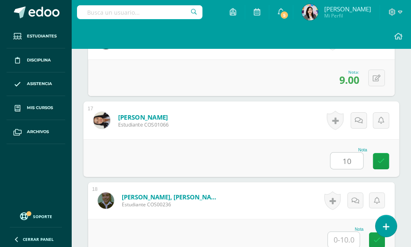
scroll to position [1525, 0]
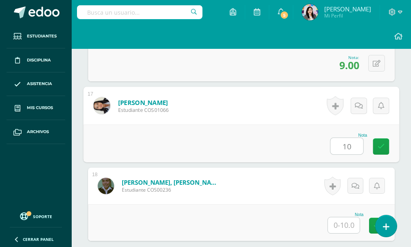
type input "10"
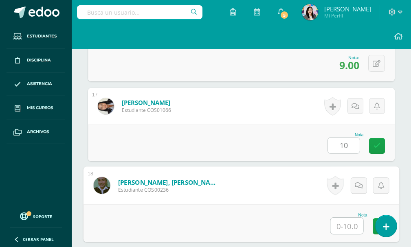
click at [344, 220] on input "text" at bounding box center [347, 226] width 33 height 16
type input "10"
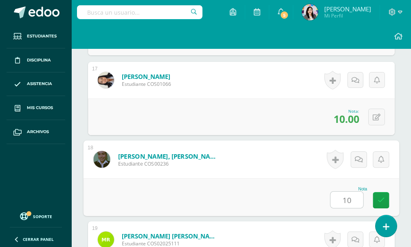
scroll to position [1566, 0]
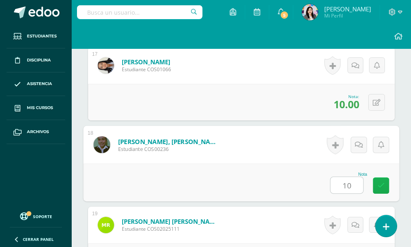
click at [378, 188] on icon at bounding box center [381, 185] width 7 height 7
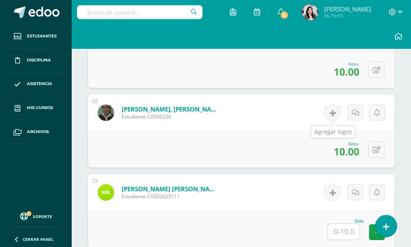
scroll to position [1606, 0]
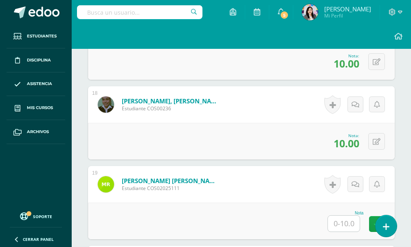
click at [348, 225] on input "text" at bounding box center [344, 224] width 32 height 16
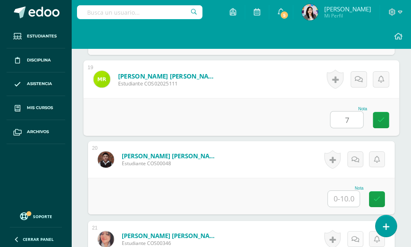
scroll to position [1729, 0]
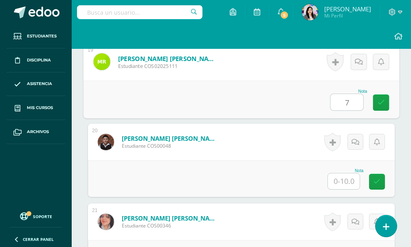
type input "7"
click at [351, 187] on input "text" at bounding box center [344, 182] width 32 height 16
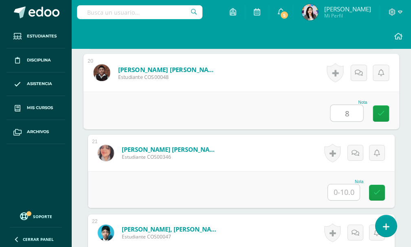
scroll to position [1851, 0]
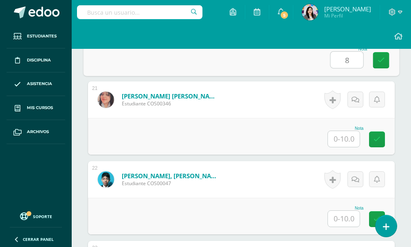
type input "8"
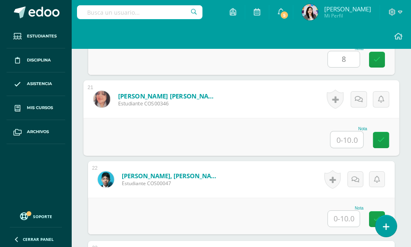
click at [349, 142] on input "text" at bounding box center [347, 140] width 33 height 16
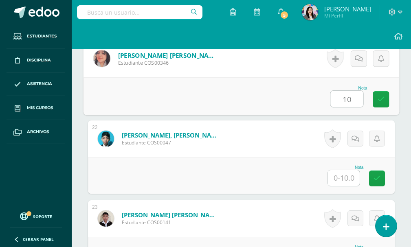
type input "10"
click at [347, 165] on div "Nota" at bounding box center [241, 175] width 307 height 37
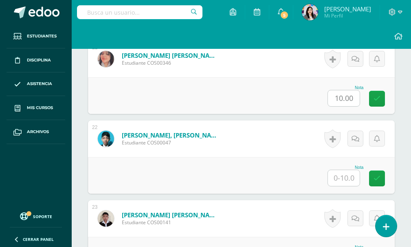
click at [347, 174] on input "text" at bounding box center [344, 178] width 32 height 16
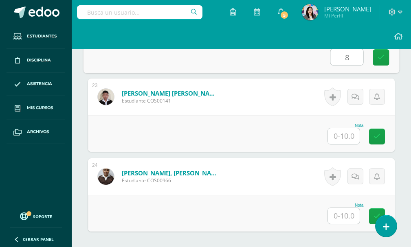
scroll to position [2014, 0]
type input "8"
click at [354, 138] on input "text" at bounding box center [344, 136] width 32 height 16
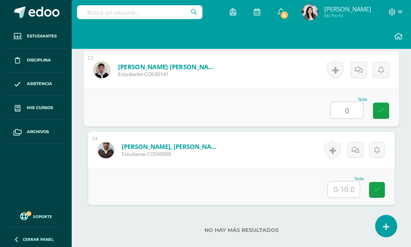
scroll to position [2054, 0]
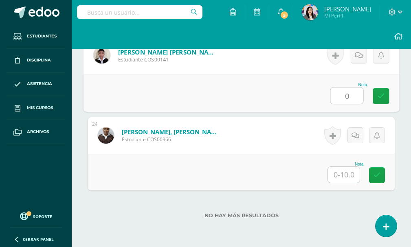
type input "0"
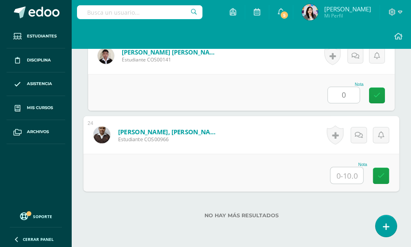
click at [349, 177] on input "text" at bounding box center [347, 175] width 33 height 16
type input "6"
click at [378, 179] on icon at bounding box center [381, 175] width 7 height 7
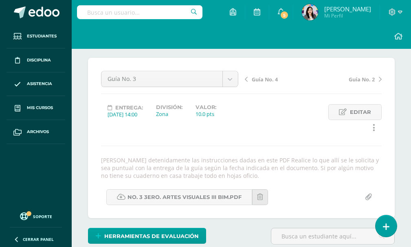
scroll to position [0, 0]
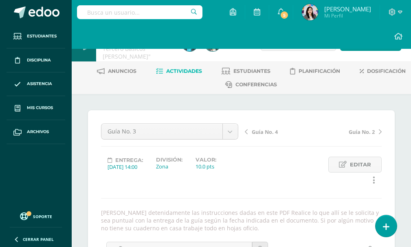
click at [257, 133] on span "Guía No. 4" at bounding box center [265, 131] width 26 height 7
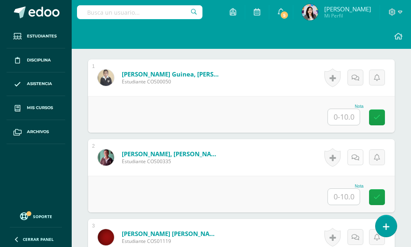
scroll to position [256, 0]
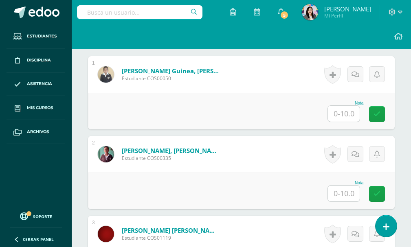
click at [340, 117] on input "text" at bounding box center [344, 114] width 32 height 16
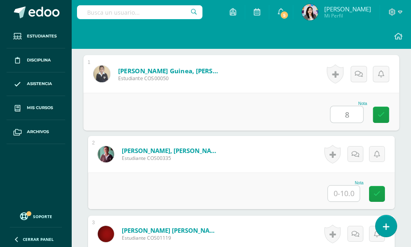
type input "8"
click at [345, 192] on input "text" at bounding box center [344, 194] width 32 height 16
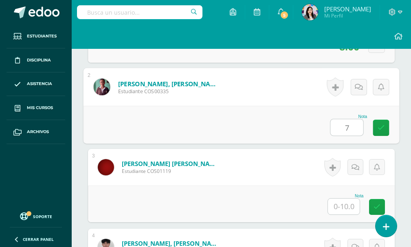
scroll to position [338, 0]
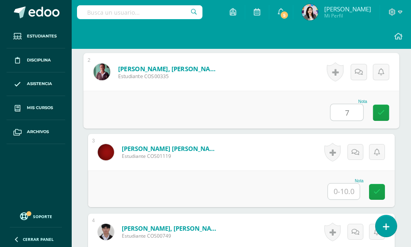
type input "7"
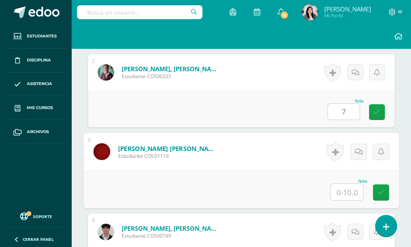
click at [347, 192] on input "text" at bounding box center [347, 192] width 33 height 16
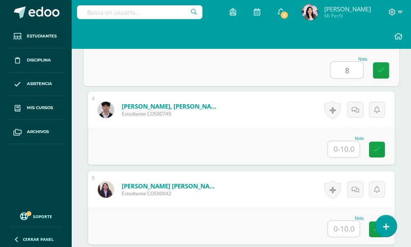
scroll to position [461, 0]
type input "8"
click at [352, 151] on input "text" at bounding box center [344, 149] width 32 height 16
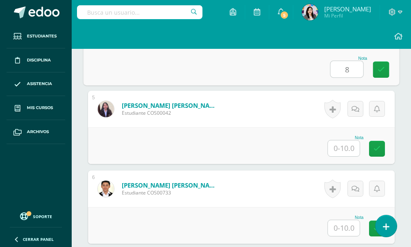
scroll to position [542, 0]
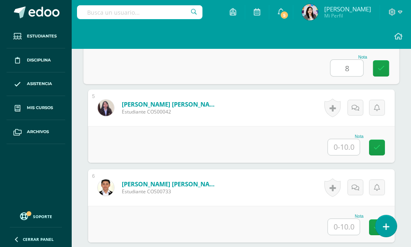
type input "8"
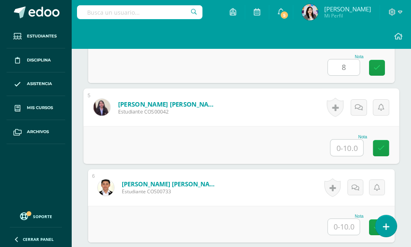
click at [344, 149] on input "text" at bounding box center [347, 148] width 33 height 16
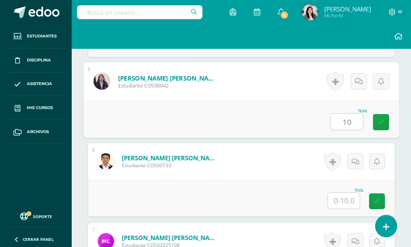
scroll to position [583, 0]
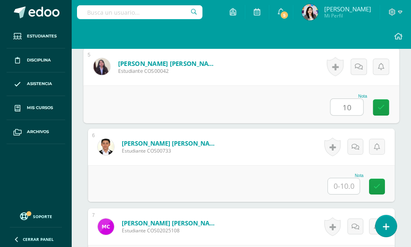
type input "10"
click at [342, 180] on input "text" at bounding box center [344, 186] width 32 height 16
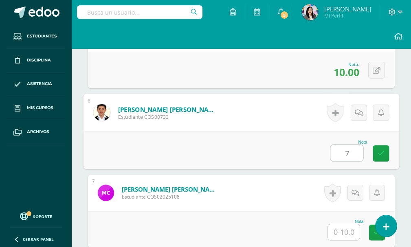
scroll to position [664, 0]
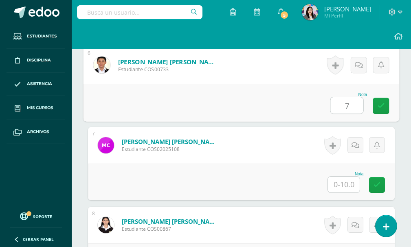
type input "7"
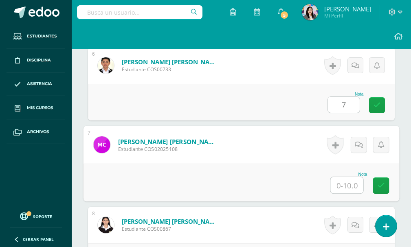
click at [349, 189] on input "text" at bounding box center [347, 185] width 33 height 16
type input "9"
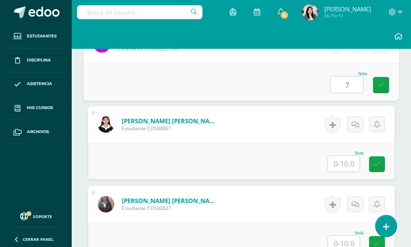
scroll to position [786, 0]
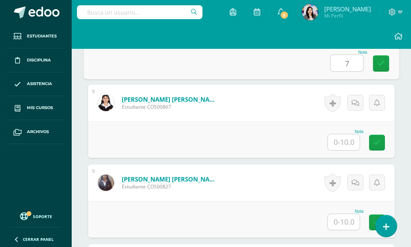
type input "7"
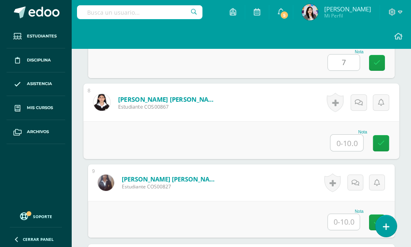
click at [340, 145] on input "text" at bounding box center [347, 143] width 33 height 16
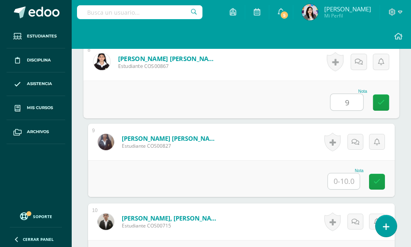
type input "9"
click at [341, 180] on input "text" at bounding box center [344, 182] width 32 height 16
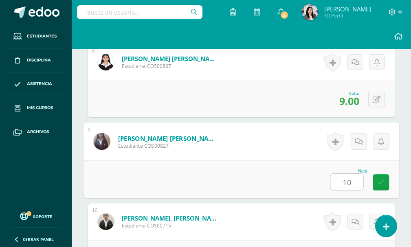
scroll to position [909, 0]
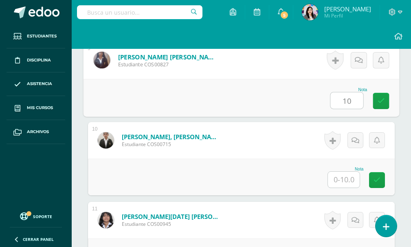
type input "10"
click at [333, 182] on input "text" at bounding box center [344, 180] width 32 height 16
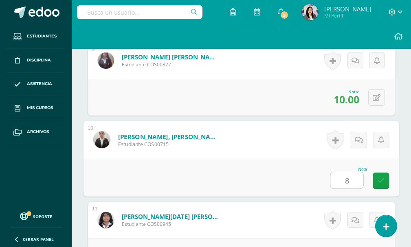
scroll to position [949, 0]
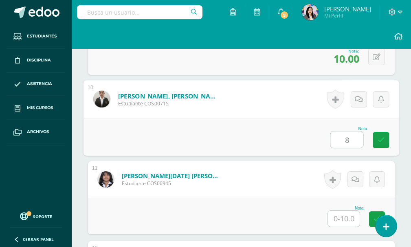
type input "8"
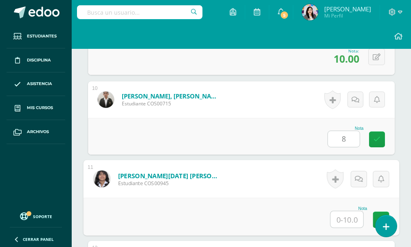
click at [345, 217] on input "text" at bounding box center [347, 219] width 33 height 16
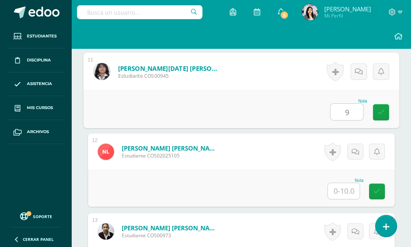
scroll to position [1072, 0]
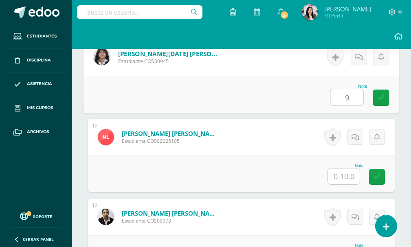
type input "9"
click at [336, 178] on input "text" at bounding box center [344, 177] width 32 height 16
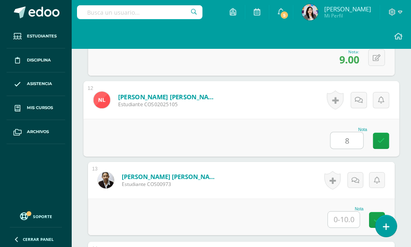
scroll to position [1153, 0]
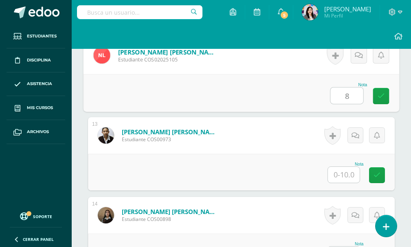
type input "8"
click at [336, 178] on input "text" at bounding box center [344, 175] width 32 height 16
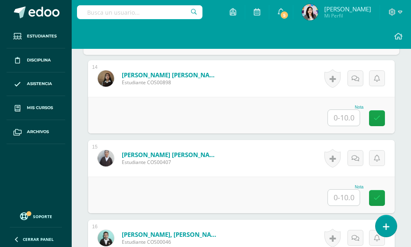
scroll to position [1316, 0]
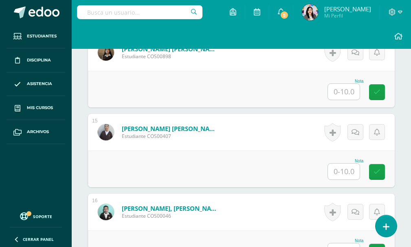
type input "10"
click at [338, 98] on input "text" at bounding box center [344, 92] width 32 height 16
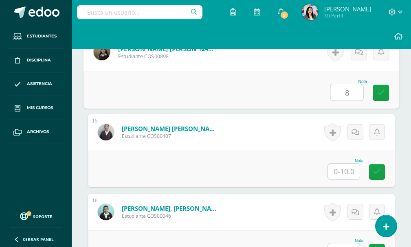
type input "8"
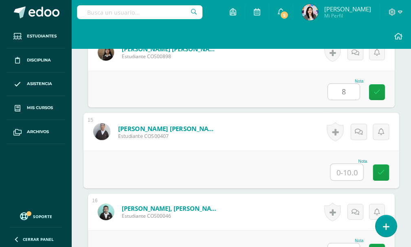
click at [335, 179] on input "text" at bounding box center [347, 172] width 33 height 16
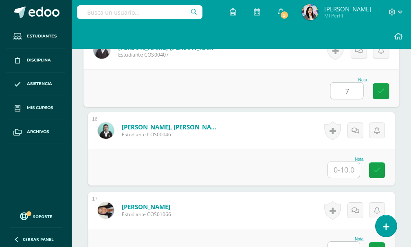
type input "7"
click at [332, 174] on input "text" at bounding box center [344, 170] width 32 height 16
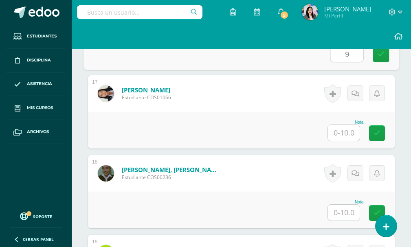
scroll to position [1520, 0]
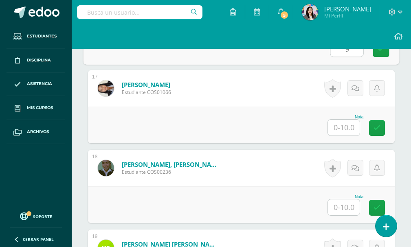
type input "9"
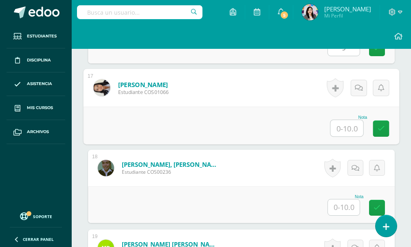
click at [352, 132] on input "text" at bounding box center [347, 128] width 33 height 16
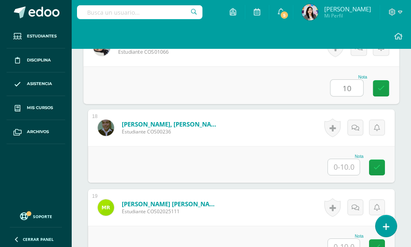
scroll to position [1560, 0]
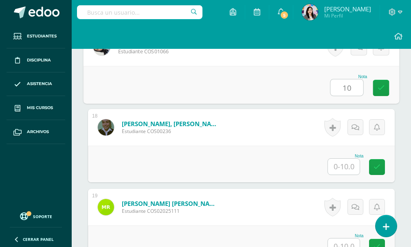
type input "10"
click at [354, 163] on input "text" at bounding box center [344, 167] width 32 height 16
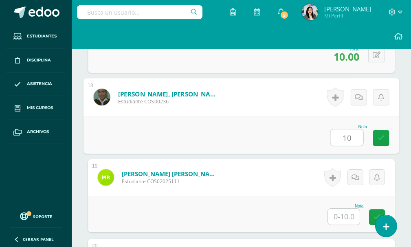
scroll to position [1642, 0]
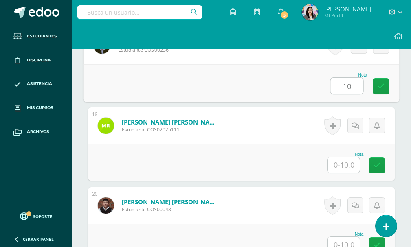
type input "10"
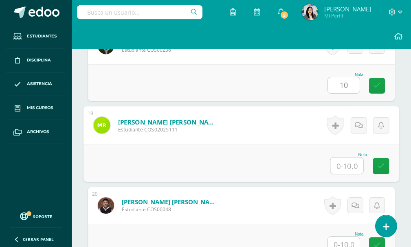
click at [356, 164] on input "text" at bounding box center [347, 166] width 33 height 16
type input "9"
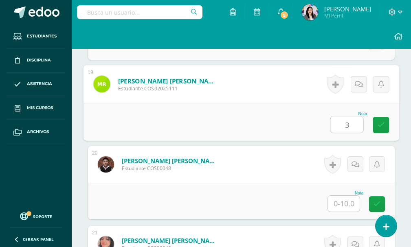
scroll to position [1764, 0]
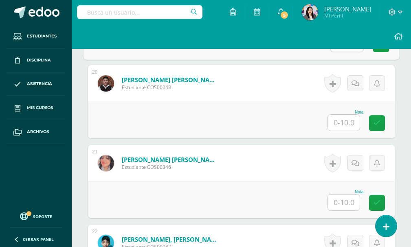
type input "3"
click at [351, 123] on input "text" at bounding box center [344, 123] width 32 height 16
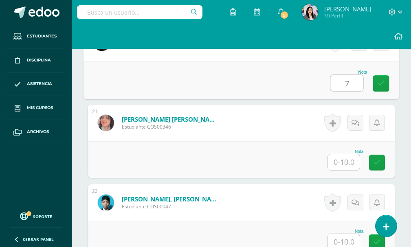
scroll to position [1805, 0]
type input "7"
click at [345, 160] on input "text" at bounding box center [344, 162] width 32 height 16
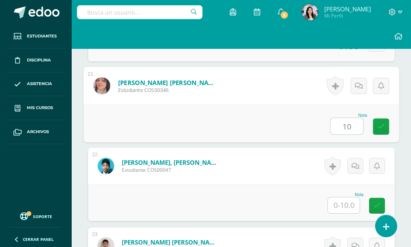
scroll to position [1886, 0]
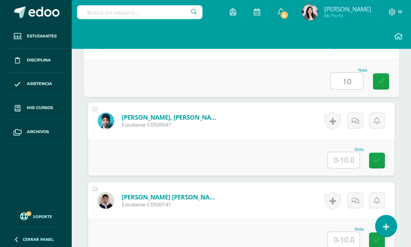
type input "10"
click at [353, 163] on input "text" at bounding box center [344, 160] width 32 height 16
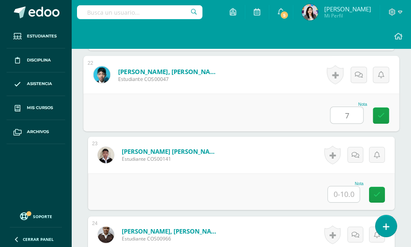
scroll to position [1968, 0]
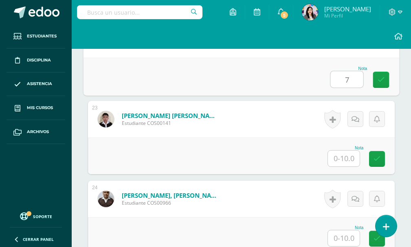
type input "7"
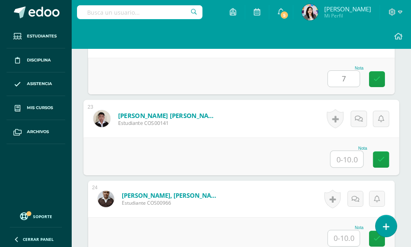
click at [351, 159] on input "text" at bounding box center [347, 159] width 33 height 16
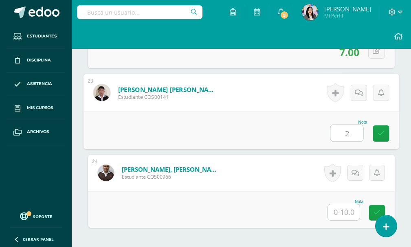
scroll to position [2008, 0]
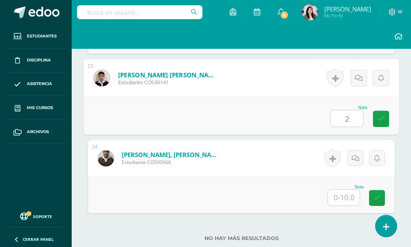
type input "2"
click at [347, 193] on input "text" at bounding box center [344, 198] width 32 height 16
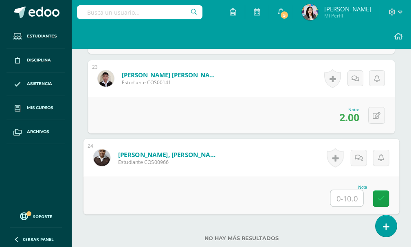
type input "7"
click at [378, 197] on icon at bounding box center [381, 198] width 7 height 7
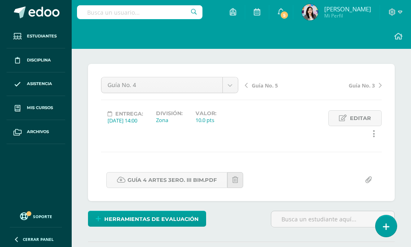
scroll to position [0, 0]
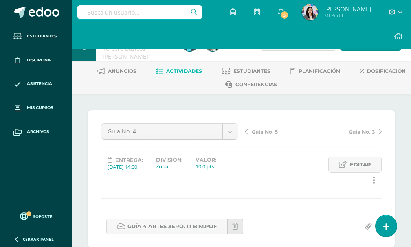
click at [255, 132] on span "Guía No. 5" at bounding box center [265, 131] width 26 height 7
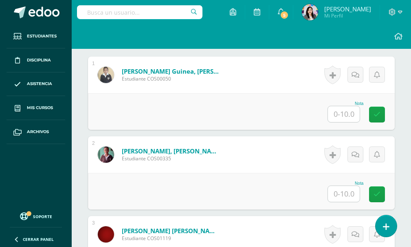
scroll to position [256, 0]
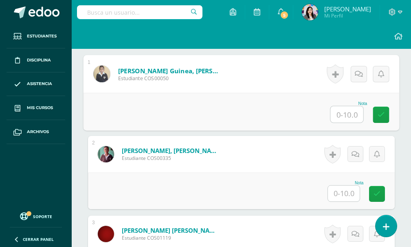
click at [345, 114] on input "text" at bounding box center [347, 114] width 33 height 16
type input "10"
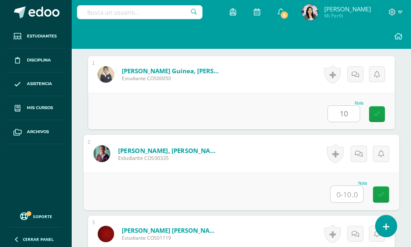
scroll to position [257, 0]
click at [346, 186] on input "text" at bounding box center [347, 194] width 33 height 16
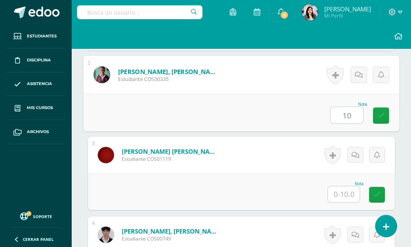
scroll to position [338, 0]
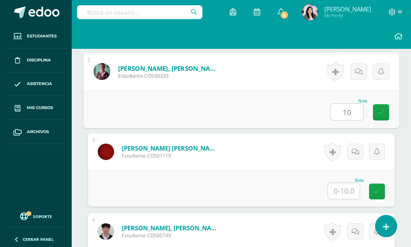
type input "10"
click at [345, 195] on input "text" at bounding box center [344, 191] width 32 height 16
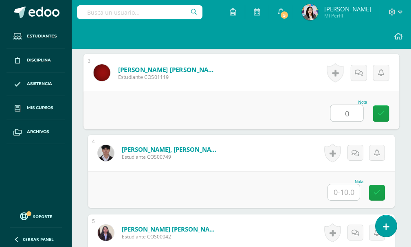
scroll to position [420, 0]
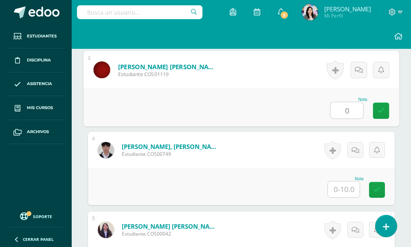
type input "0"
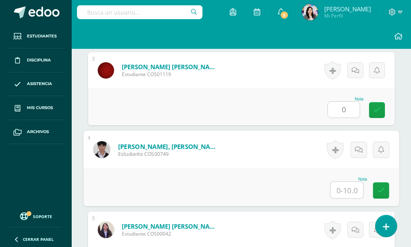
click at [347, 195] on input "text" at bounding box center [347, 190] width 33 height 16
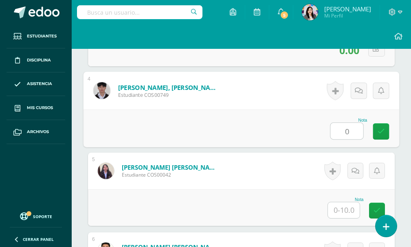
scroll to position [501, 0]
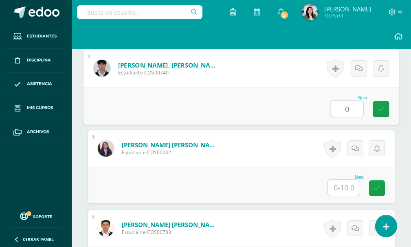
type input "0"
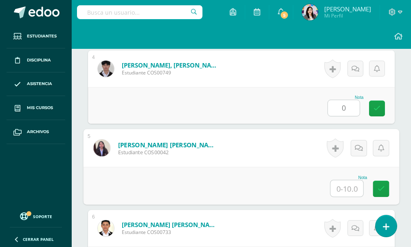
click at [348, 186] on input "text" at bounding box center [347, 188] width 33 height 16
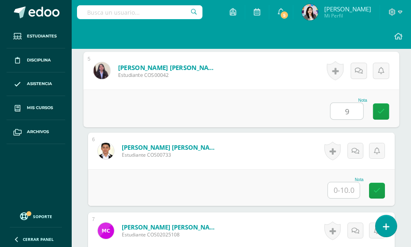
scroll to position [583, 0]
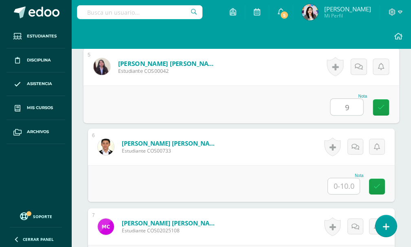
type input "9"
click at [351, 188] on input "text" at bounding box center [344, 186] width 32 height 16
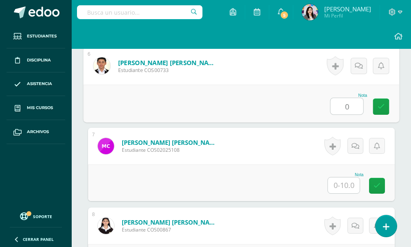
scroll to position [664, 0]
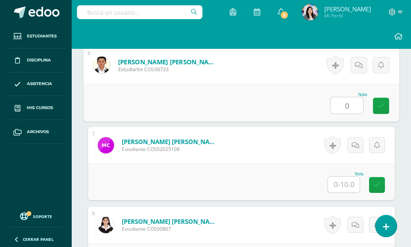
type input "0"
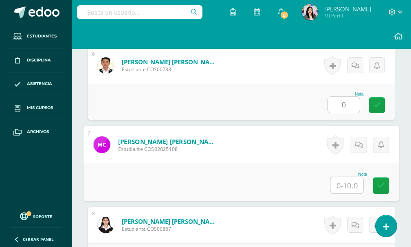
click at [351, 189] on input "text" at bounding box center [347, 185] width 33 height 16
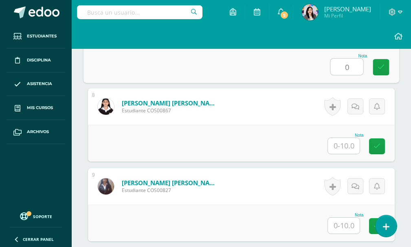
scroll to position [786, 0]
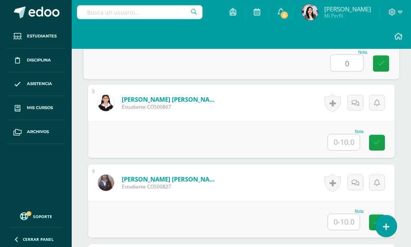
type input "0"
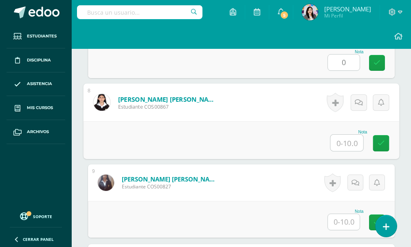
click at [346, 142] on input "text" at bounding box center [347, 143] width 33 height 16
type input "10"
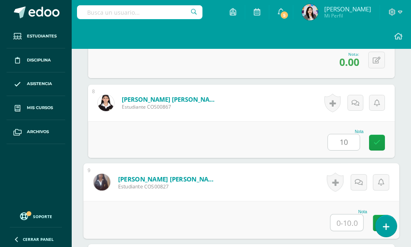
click at [343, 222] on input "text" at bounding box center [347, 223] width 33 height 16
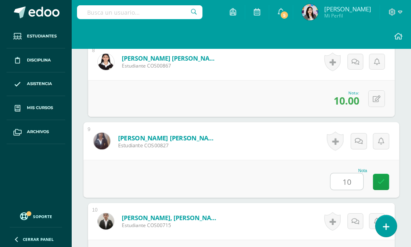
scroll to position [868, 0]
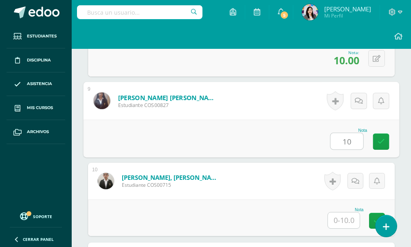
type input "10"
click at [346, 219] on input "text" at bounding box center [344, 221] width 32 height 16
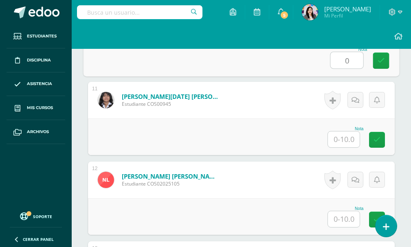
scroll to position [1031, 0]
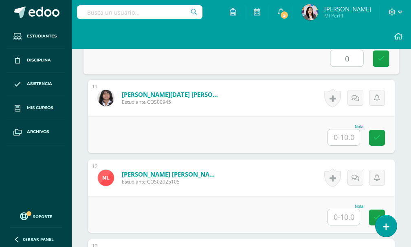
type input "0"
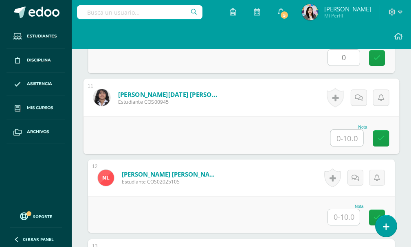
click at [349, 139] on input "text" at bounding box center [347, 138] width 33 height 16
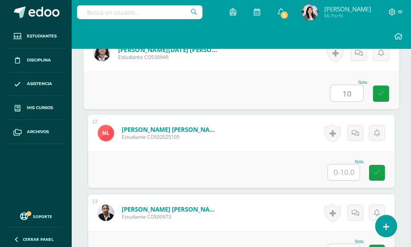
scroll to position [1112, 0]
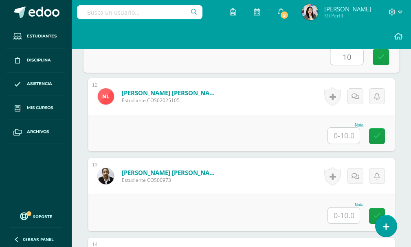
type input "10"
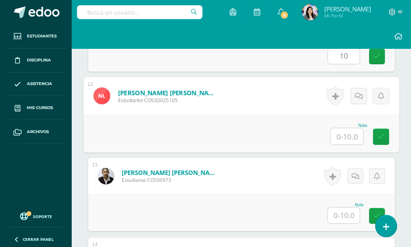
click at [347, 143] on input "text" at bounding box center [347, 136] width 33 height 16
type input "10"
click at [345, 213] on input "text" at bounding box center [344, 216] width 32 height 16
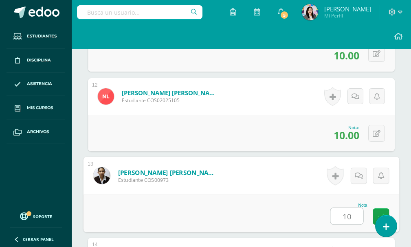
scroll to position [1234, 0]
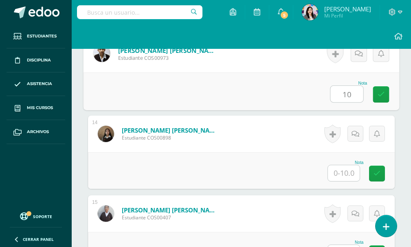
type input "10"
click at [345, 174] on input "text" at bounding box center [344, 173] width 32 height 16
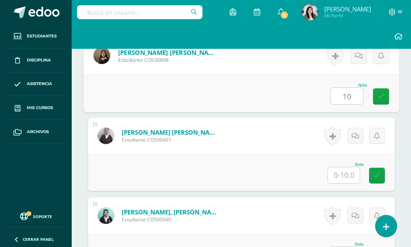
scroll to position [1316, 0]
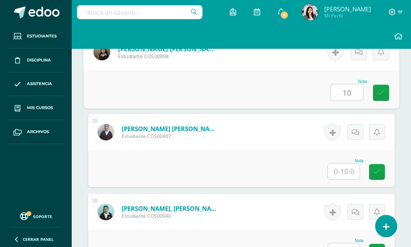
type input "10"
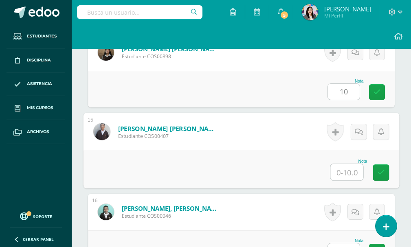
click at [346, 174] on input "text" at bounding box center [347, 172] width 33 height 16
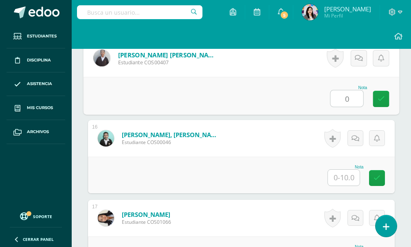
scroll to position [1397, 0]
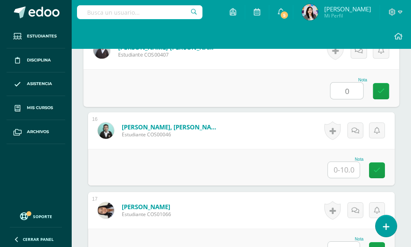
type input "0"
click at [347, 174] on input "text" at bounding box center [344, 170] width 32 height 16
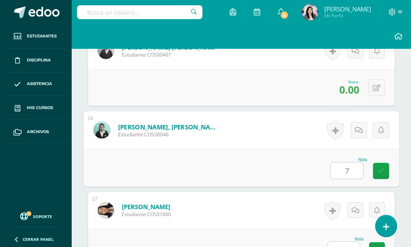
scroll to position [1479, 0]
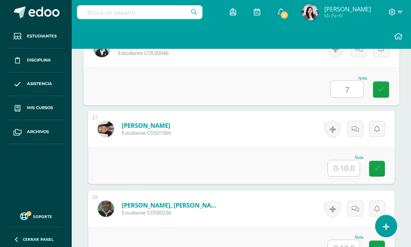
type input "7"
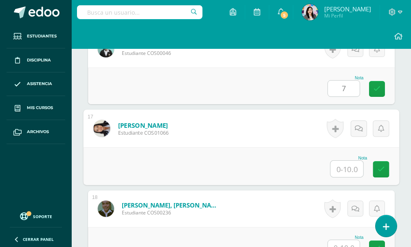
click at [338, 164] on input "text" at bounding box center [347, 169] width 33 height 16
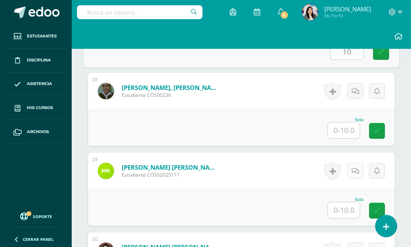
scroll to position [1601, 0]
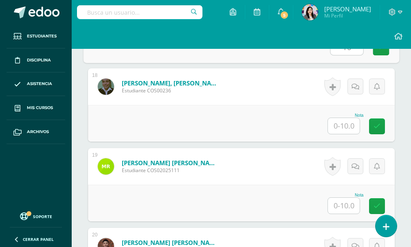
type input "10"
click at [354, 126] on input "text" at bounding box center [344, 126] width 32 height 16
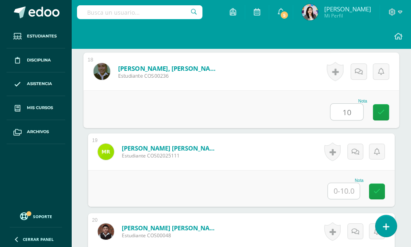
scroll to position [1642, 0]
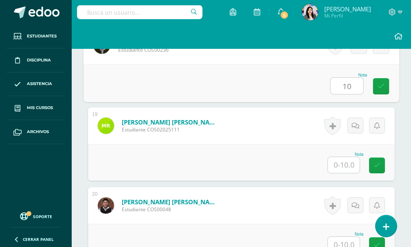
type input "10"
click at [354, 167] on input "text" at bounding box center [344, 165] width 32 height 16
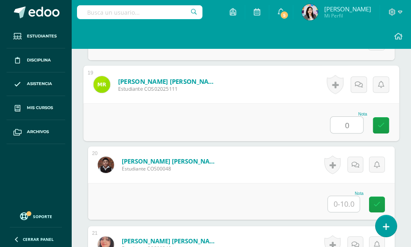
scroll to position [1723, 0]
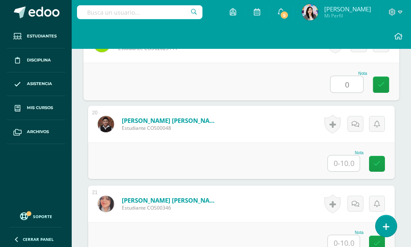
type input "0"
click at [345, 156] on input "text" at bounding box center [344, 164] width 32 height 16
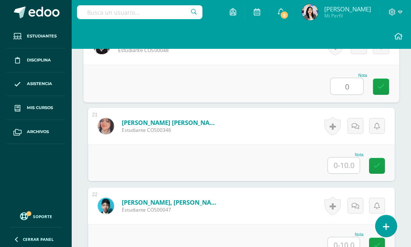
scroll to position [1805, 0]
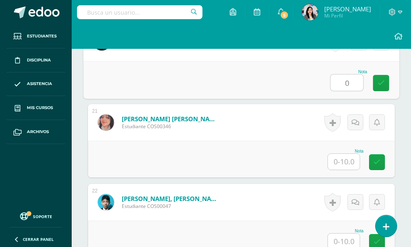
type input "0"
click at [347, 165] on input "text" at bounding box center [344, 162] width 32 height 16
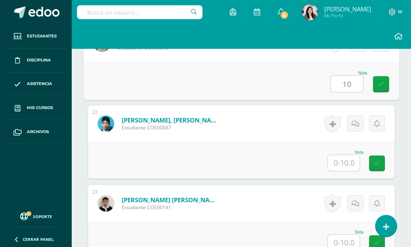
scroll to position [1886, 0]
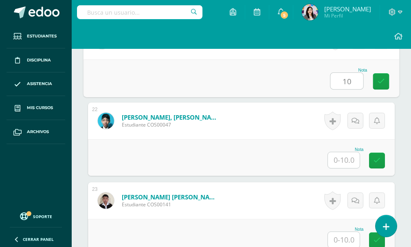
type input "10"
click at [348, 162] on input "text" at bounding box center [344, 160] width 32 height 16
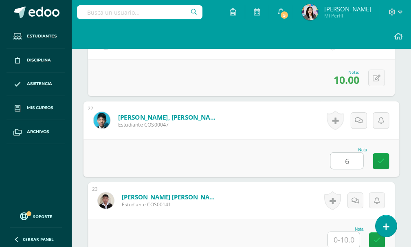
scroll to position [2008, 0]
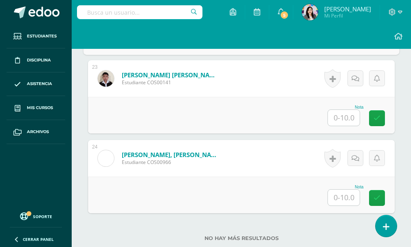
type input "6"
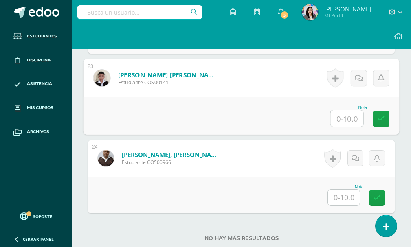
click at [352, 123] on input "text" at bounding box center [347, 118] width 33 height 16
type input "6"
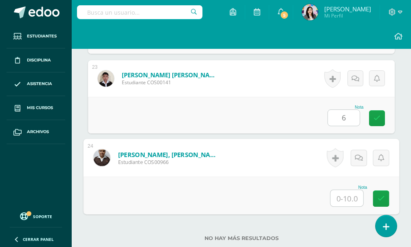
click at [346, 191] on input "text" at bounding box center [347, 198] width 33 height 16
type input "0"
click at [386, 199] on link at bounding box center [381, 199] width 16 height 16
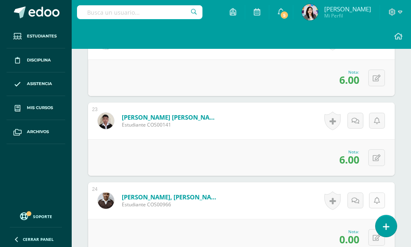
scroll to position [1972, 0]
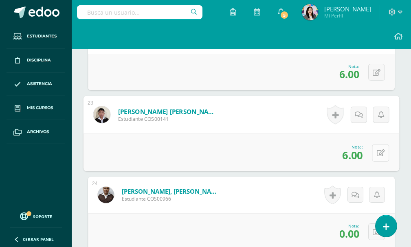
click at [378, 154] on icon at bounding box center [381, 152] width 8 height 7
type input "0"
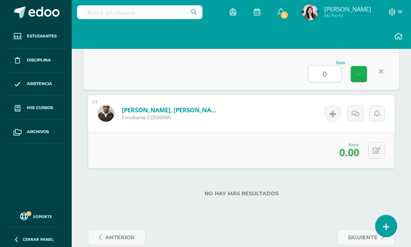
click at [360, 80] on link at bounding box center [359, 74] width 16 height 16
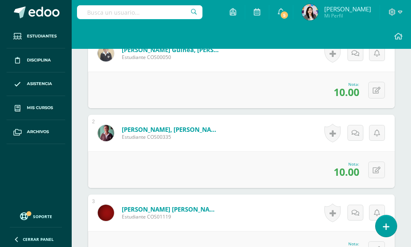
scroll to position [0, 0]
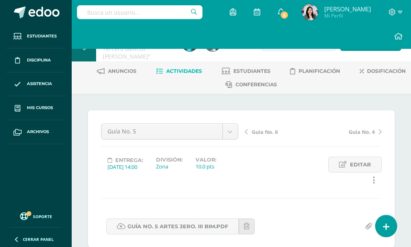
click at [259, 132] on span "Guía No. 6" at bounding box center [265, 131] width 26 height 7
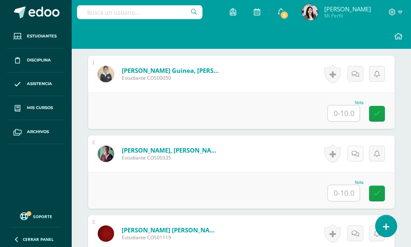
scroll to position [257, 0]
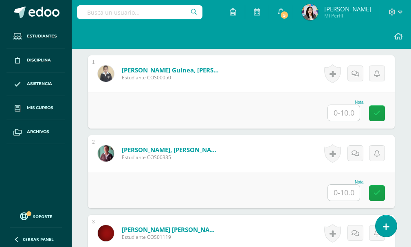
click at [342, 117] on input "text" at bounding box center [344, 113] width 32 height 16
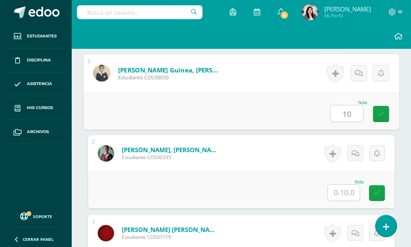
type input "10"
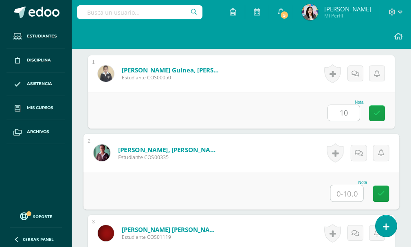
click at [343, 189] on input "text" at bounding box center [347, 193] width 33 height 16
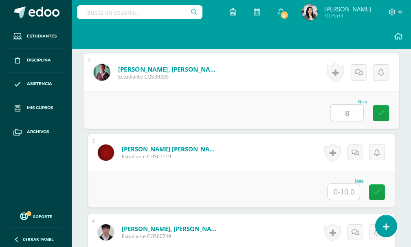
scroll to position [338, 0]
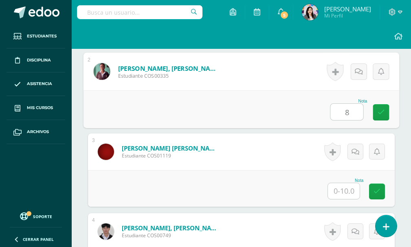
type input "8"
click at [350, 191] on input "text" at bounding box center [344, 191] width 32 height 16
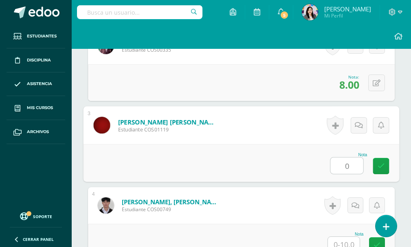
scroll to position [420, 0]
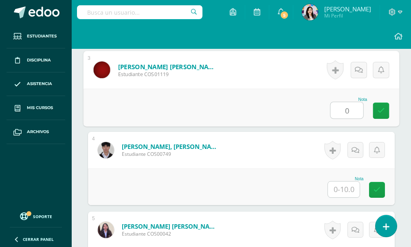
type input "0"
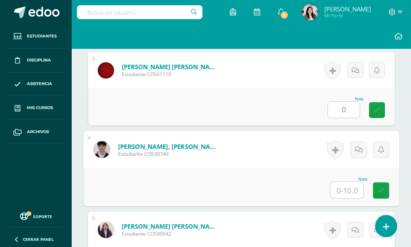
click at [350, 191] on input "text" at bounding box center [347, 190] width 33 height 16
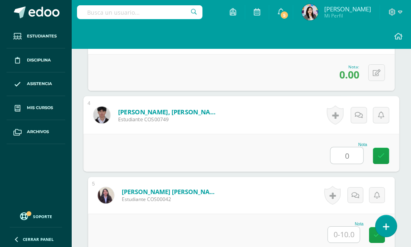
scroll to position [501, 0]
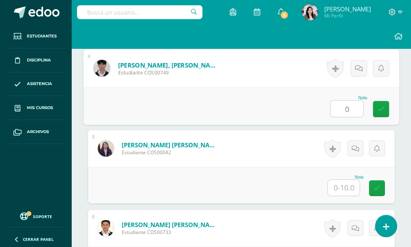
type input "0"
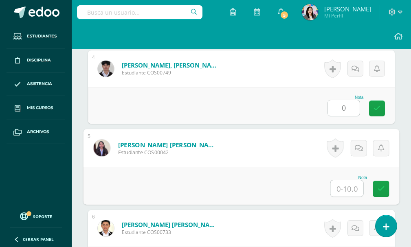
click at [351, 191] on input "text" at bounding box center [347, 188] width 33 height 16
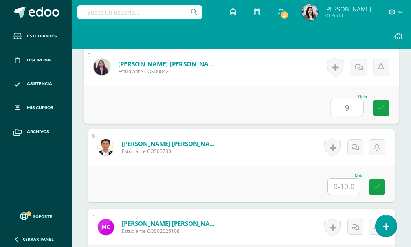
scroll to position [583, 0]
type input "9"
click at [348, 189] on input "text" at bounding box center [344, 186] width 32 height 16
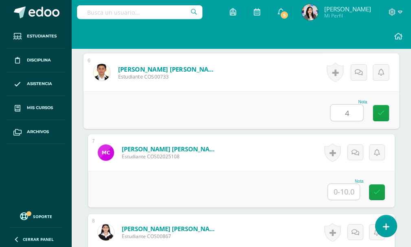
scroll to position [664, 0]
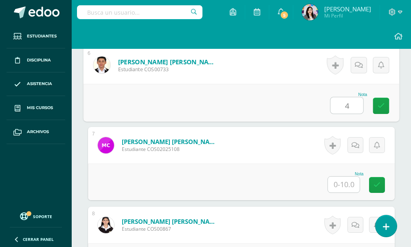
type input "4"
click at [347, 187] on input "text" at bounding box center [344, 185] width 32 height 16
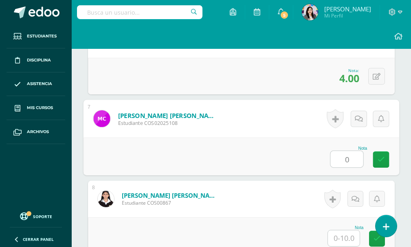
scroll to position [705, 0]
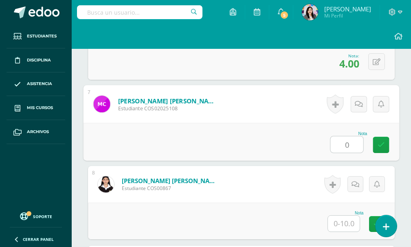
type input "0"
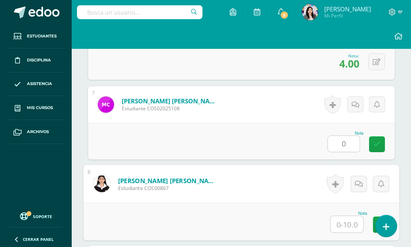
click at [345, 218] on input "text" at bounding box center [347, 224] width 33 height 16
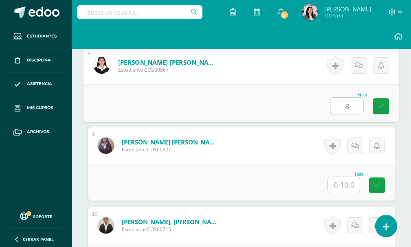
scroll to position [827, 0]
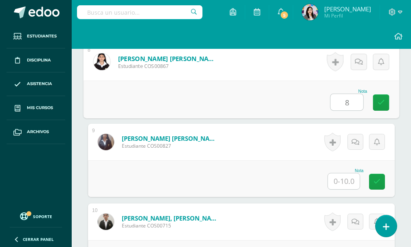
type input "8"
click at [352, 183] on input "text" at bounding box center [344, 182] width 32 height 16
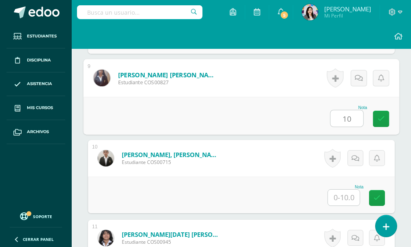
scroll to position [949, 0]
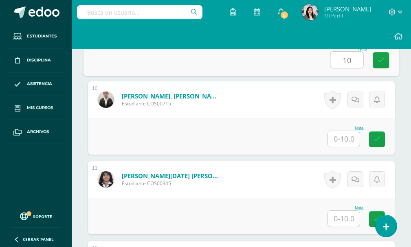
type input "10"
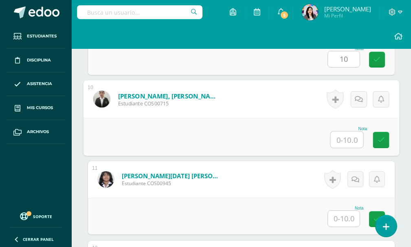
click at [346, 144] on input "text" at bounding box center [347, 140] width 33 height 16
type input "6"
click at [345, 216] on input "text" at bounding box center [344, 219] width 32 height 16
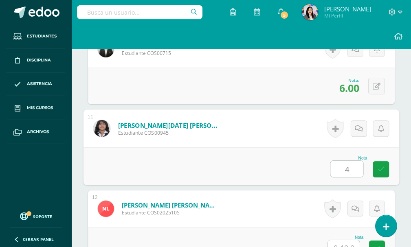
scroll to position [1072, 0]
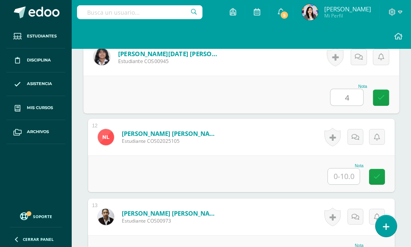
type input "4"
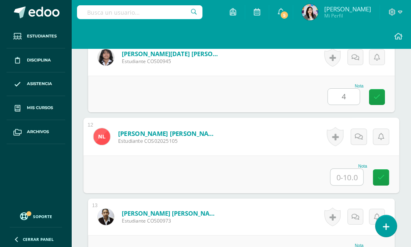
click at [354, 178] on input "text" at bounding box center [347, 177] width 33 height 16
type input "9"
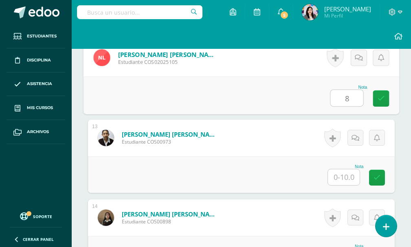
scroll to position [1153, 0]
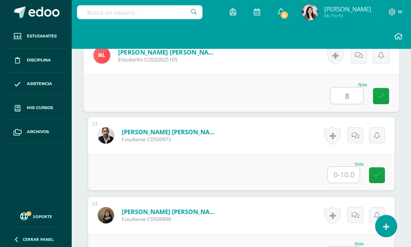
type input "8"
click at [352, 176] on input "text" at bounding box center [344, 175] width 32 height 16
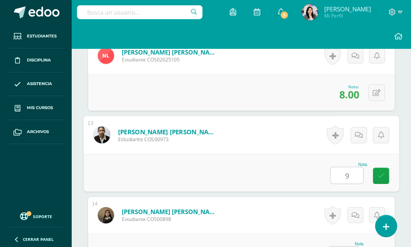
scroll to position [1275, 0]
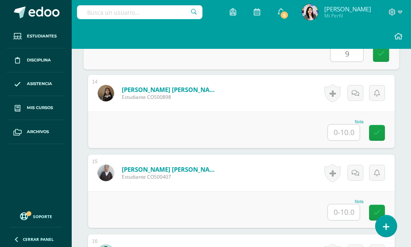
type input "9"
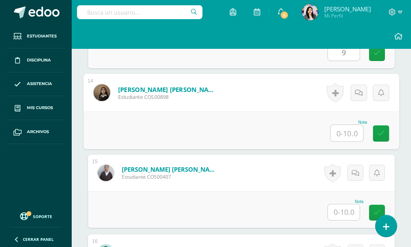
click at [349, 137] on input "text" at bounding box center [347, 133] width 33 height 16
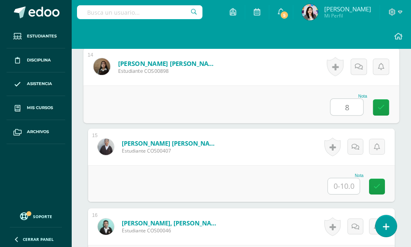
scroll to position [1316, 0]
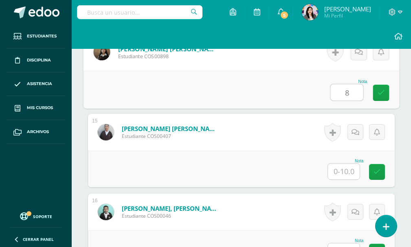
type input "8"
click at [345, 170] on input "text" at bounding box center [344, 172] width 32 height 16
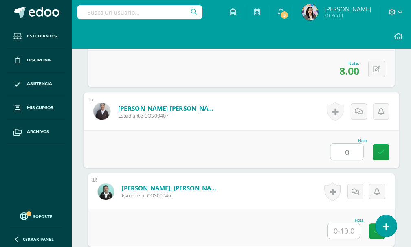
scroll to position [1357, 0]
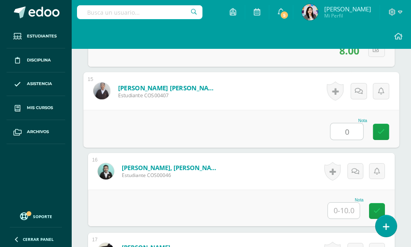
type input "0"
click at [340, 206] on input "text" at bounding box center [344, 211] width 32 height 16
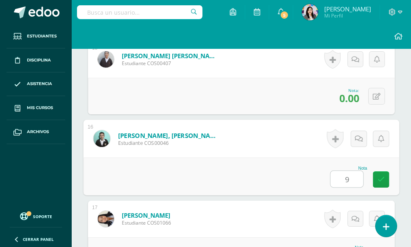
scroll to position [1438, 0]
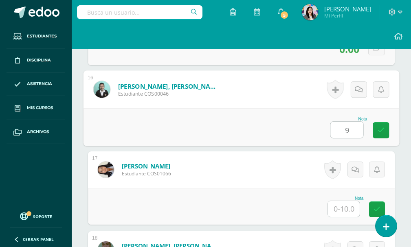
type input "9"
click at [354, 213] on input "text" at bounding box center [344, 209] width 32 height 16
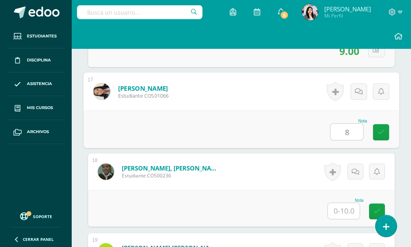
scroll to position [1520, 0]
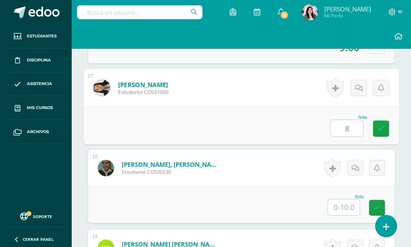
type input "8"
click at [347, 205] on input "text" at bounding box center [344, 208] width 32 height 16
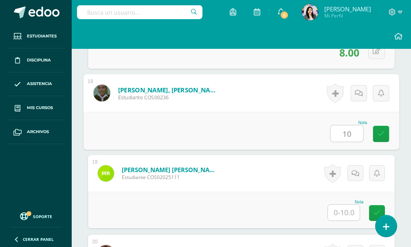
scroll to position [1601, 0]
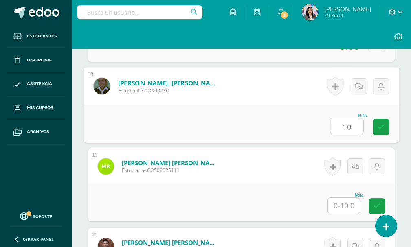
type input "10"
click at [347, 203] on input "text" at bounding box center [344, 206] width 32 height 16
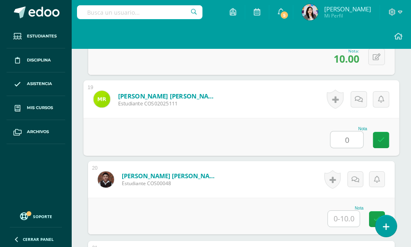
scroll to position [1683, 0]
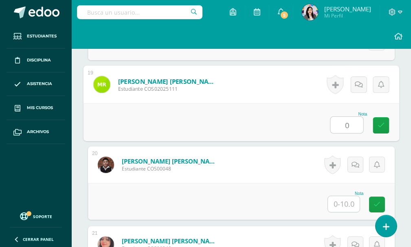
type input "0"
click at [346, 207] on input "text" at bounding box center [344, 204] width 32 height 16
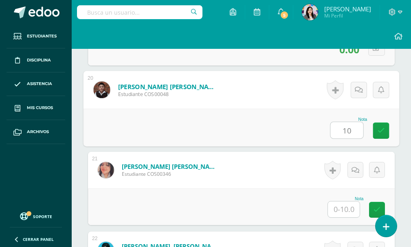
scroll to position [1764, 0]
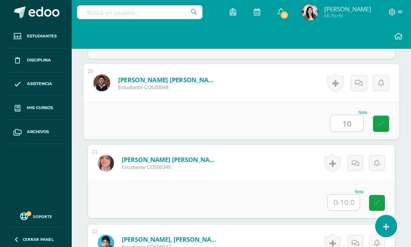
type input "1"
type input "5"
click at [346, 204] on input "text" at bounding box center [344, 203] width 32 height 16
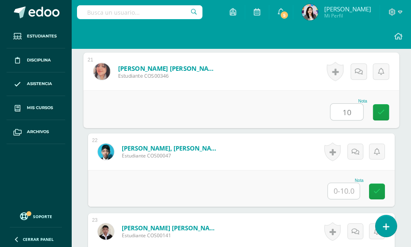
scroll to position [1886, 0]
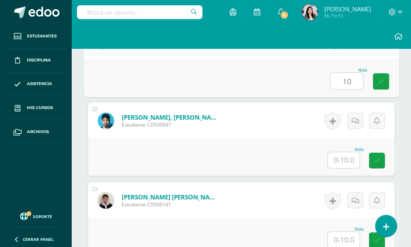
type input "10"
click at [345, 166] on input "text" at bounding box center [344, 160] width 32 height 16
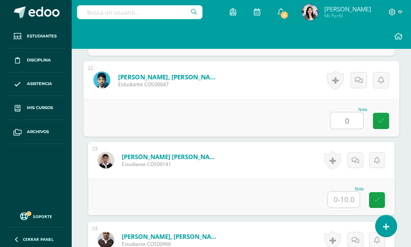
scroll to position [1927, 0]
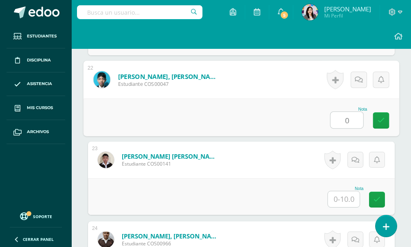
type input "0"
click at [345, 195] on input "text" at bounding box center [344, 199] width 32 height 16
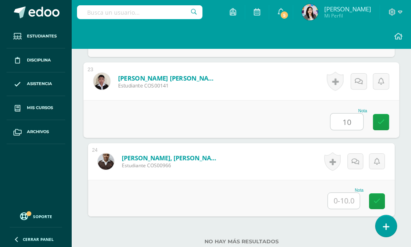
scroll to position [2008, 0]
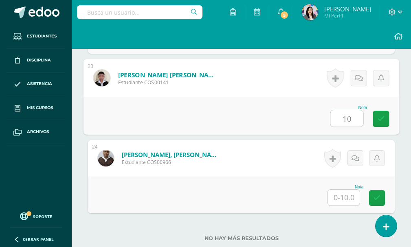
type input "10"
click at [346, 195] on input "text" at bounding box center [344, 198] width 32 height 16
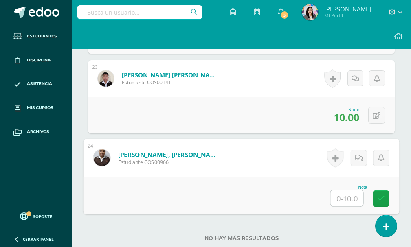
type input "0"
click at [376, 197] on link at bounding box center [381, 199] width 16 height 16
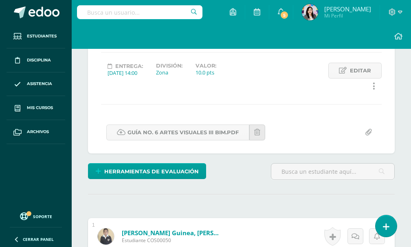
scroll to position [0, 0]
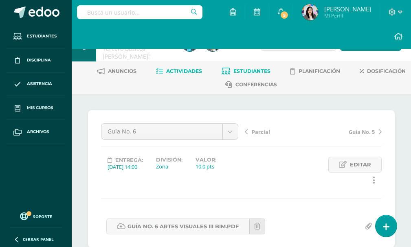
click at [263, 70] on span "Estudiantes" at bounding box center [251, 71] width 37 height 6
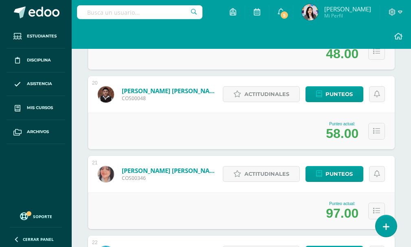
scroll to position [1622, 0]
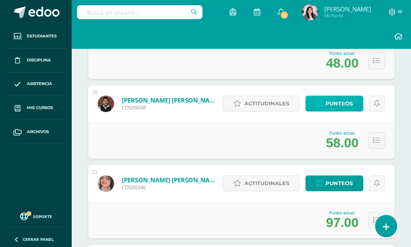
click at [325, 97] on link "Punteos" at bounding box center [334, 104] width 58 height 16
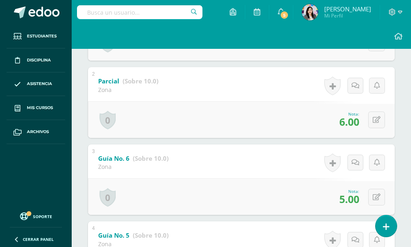
scroll to position [204, 0]
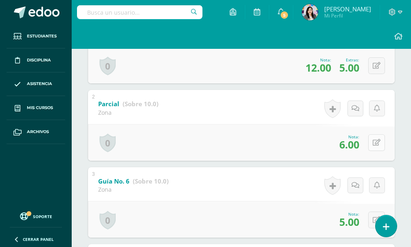
click at [371, 141] on div "0 [GEOGRAPHIC_DATA] Logros obtenidos Aún no hay logros agregados Nota: 6.00" at bounding box center [241, 142] width 307 height 37
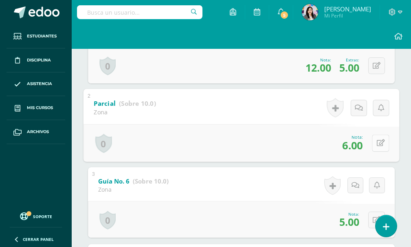
click at [377, 147] on button at bounding box center [380, 143] width 17 height 17
type input "4"
click at [362, 147] on icon at bounding box center [358, 146] width 7 height 7
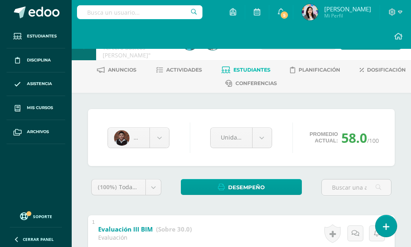
scroll to position [0, 0]
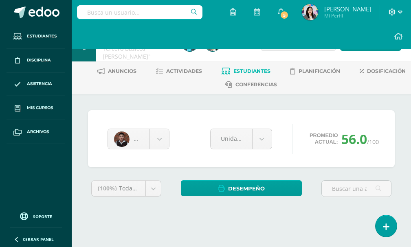
click at [392, 14] on icon at bounding box center [392, 12] width 7 height 7
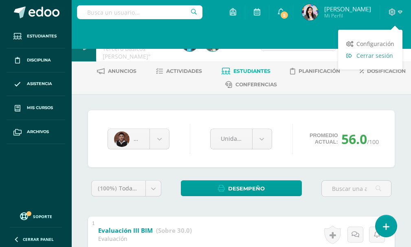
click at [363, 55] on span "Cerrar sesión" at bounding box center [374, 56] width 37 height 8
